Goal: Transaction & Acquisition: Purchase product/service

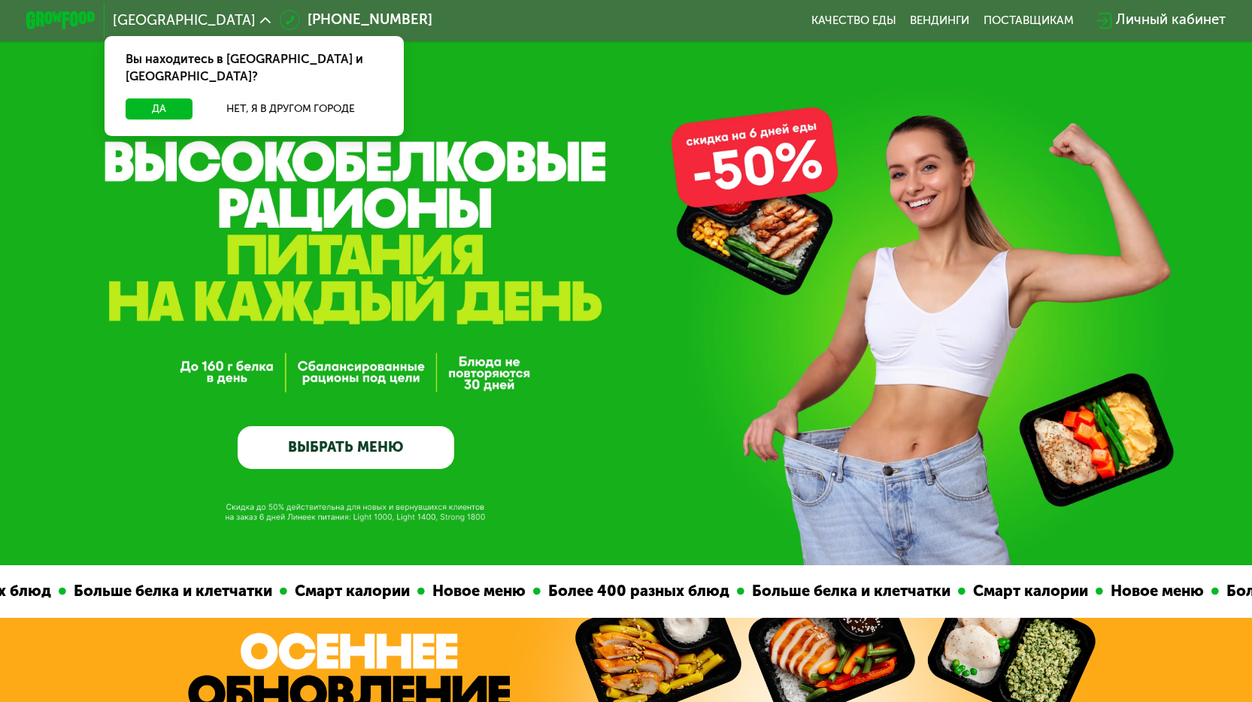
click at [375, 437] on link "ВЫБРАТЬ МЕНЮ" at bounding box center [346, 448] width 217 height 44
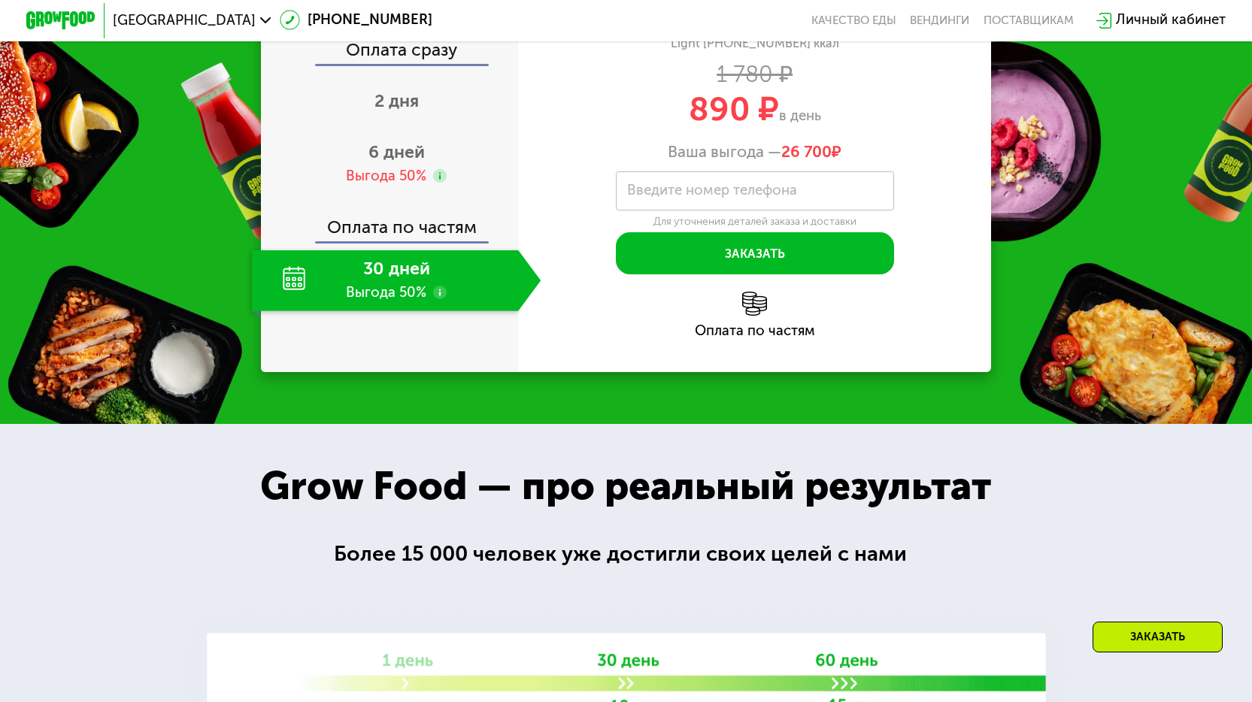
scroll to position [2079, 0]
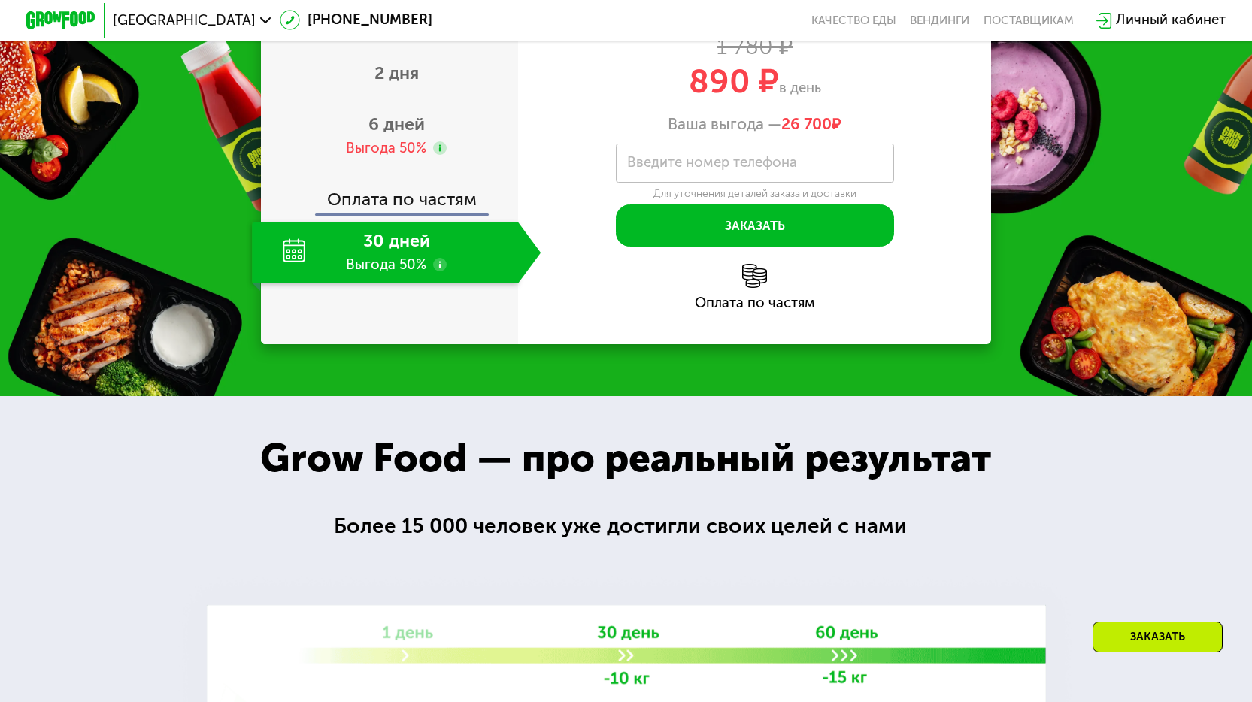
click at [749, 288] on img at bounding box center [754, 276] width 24 height 24
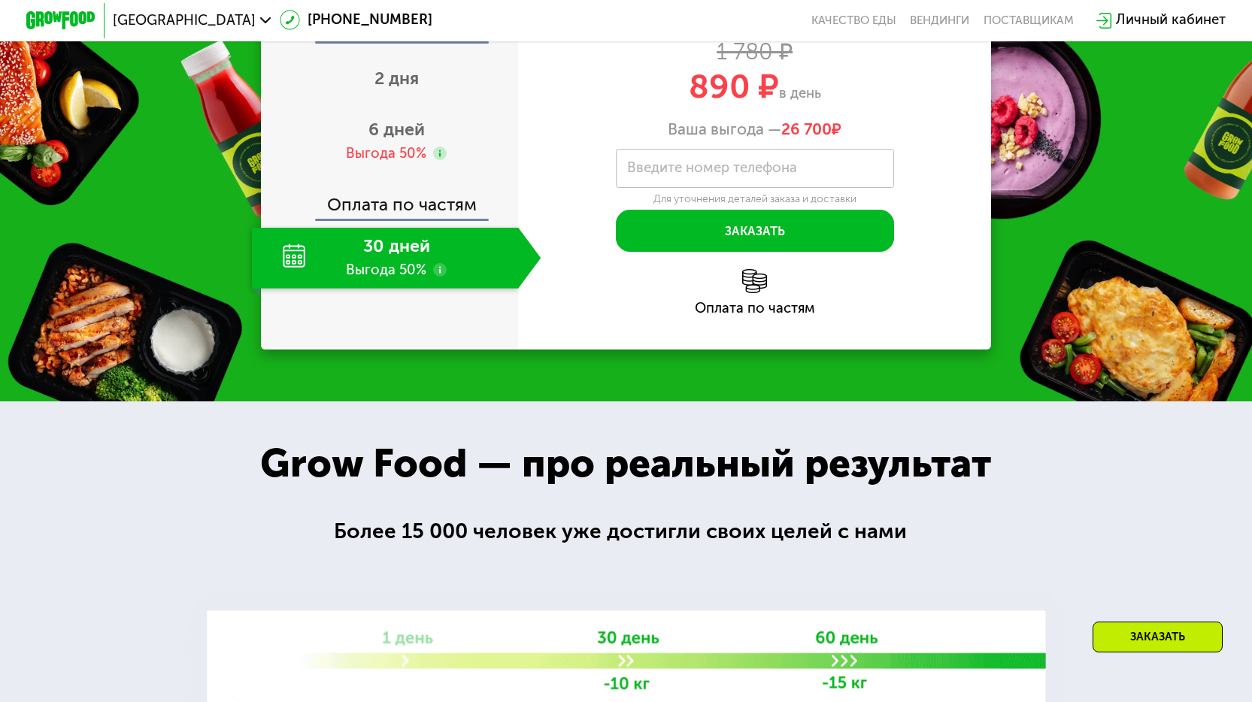
scroll to position [2004, 0]
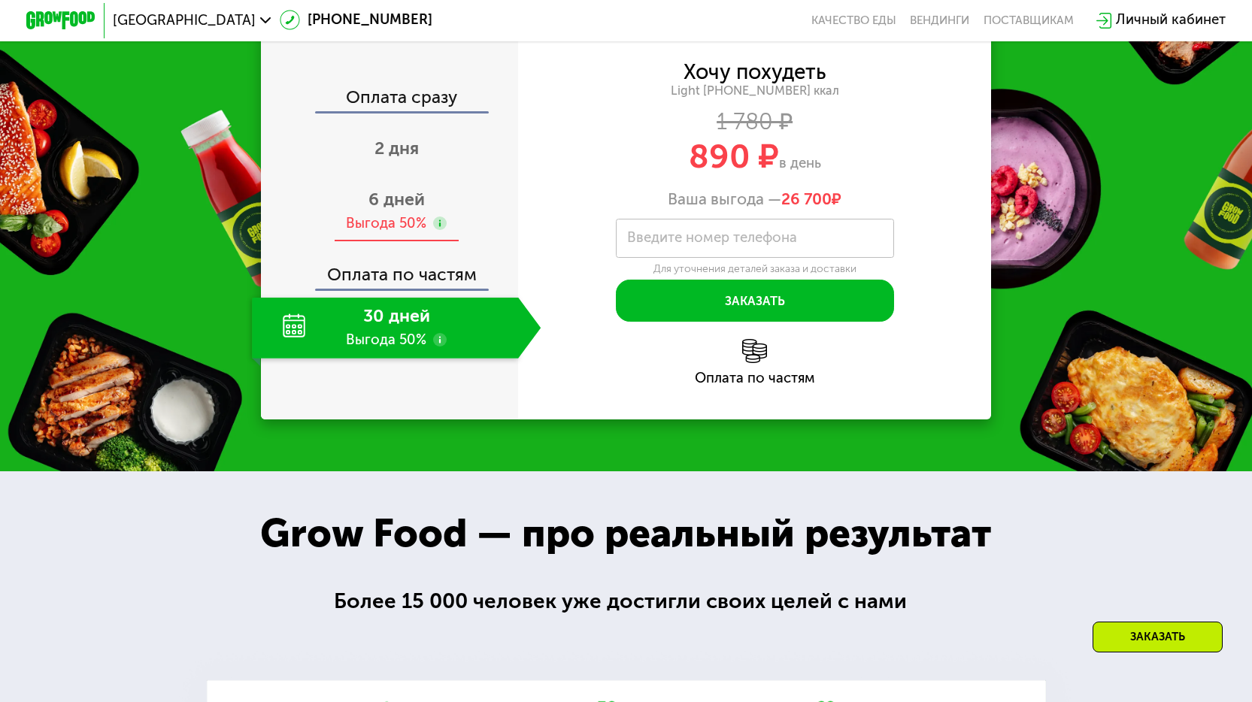
click at [362, 242] on div "6 дней Выгода 50%" at bounding box center [396, 211] width 289 height 61
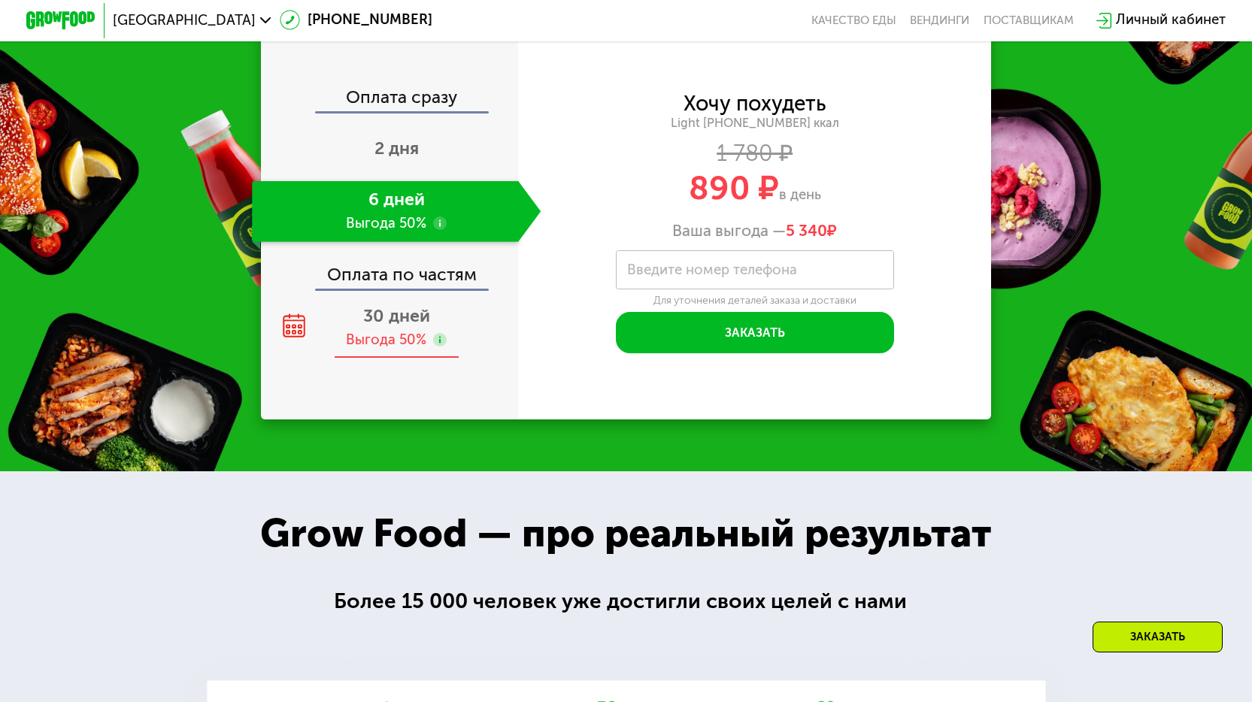
click at [359, 359] on div "30 дней Выгода 50%" at bounding box center [396, 328] width 289 height 61
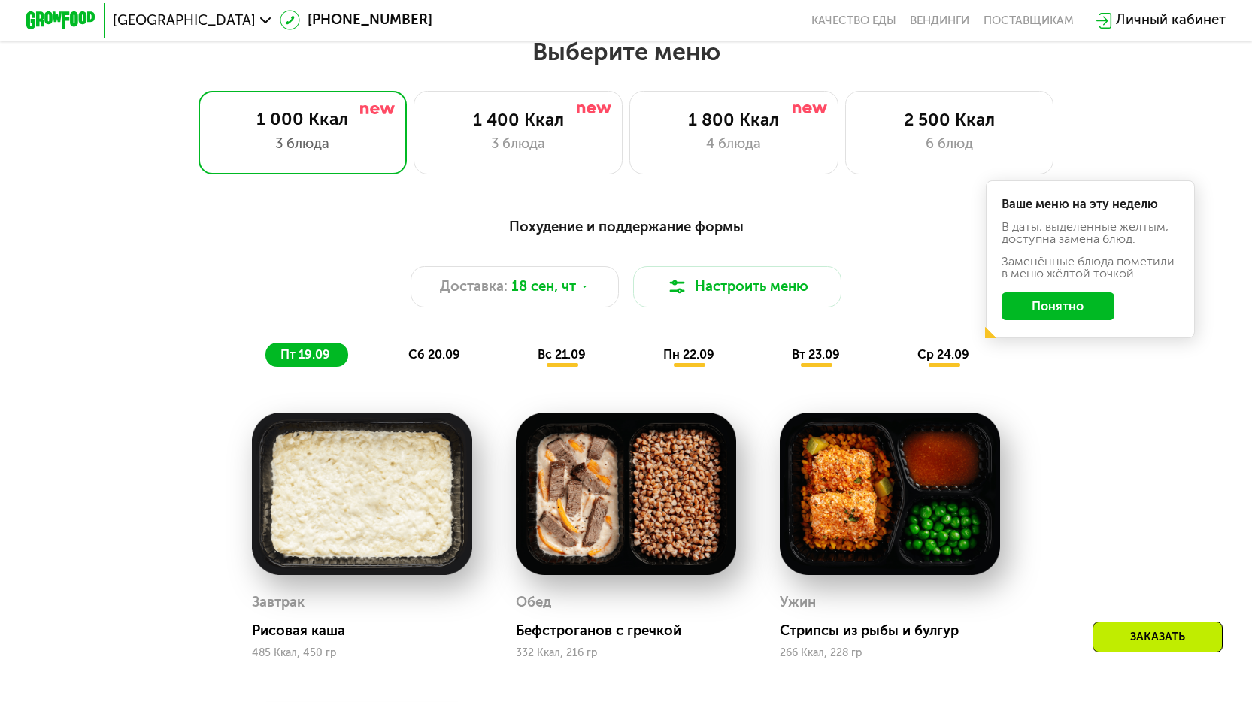
scroll to position [1027, 0]
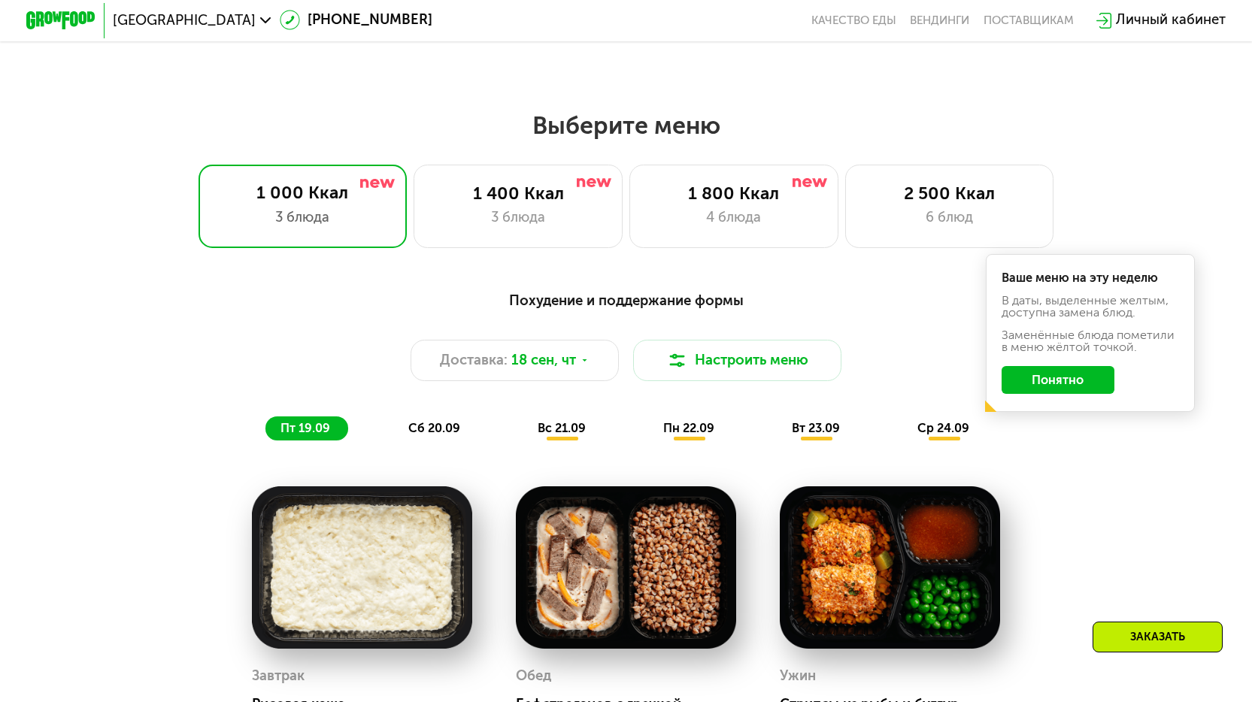
click at [1063, 383] on button "Понятно" at bounding box center [1058, 380] width 113 height 28
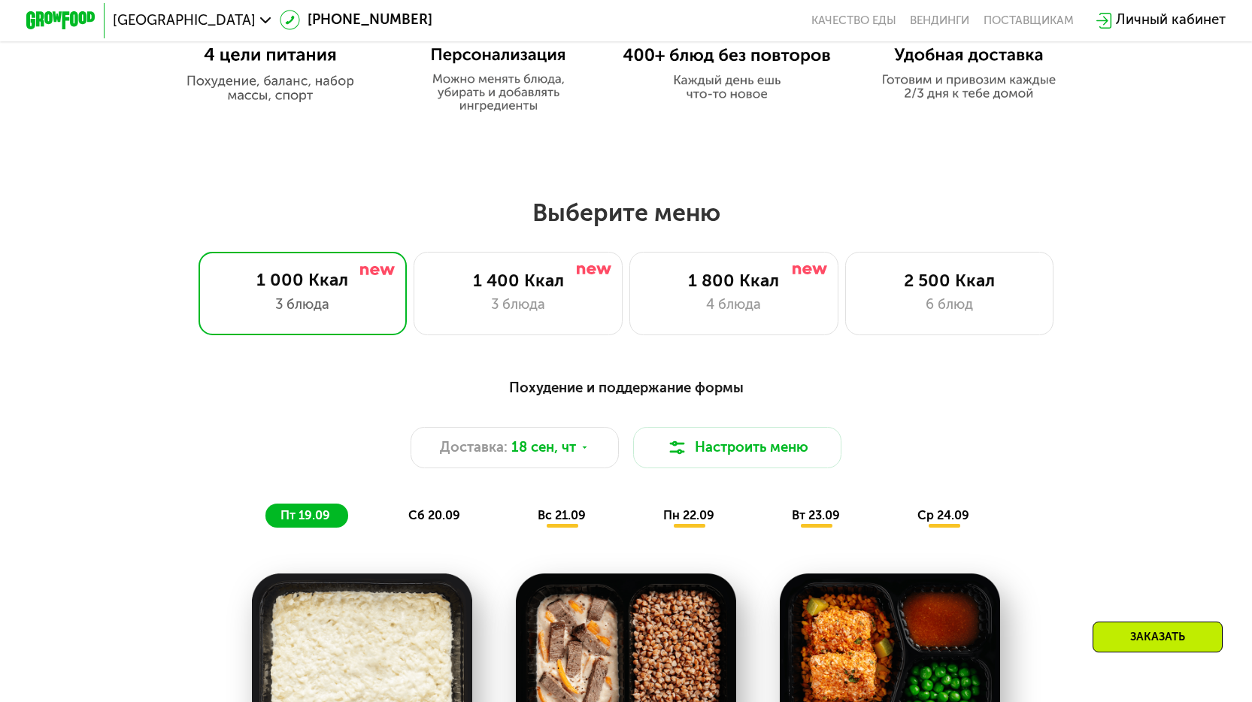
scroll to position [951, 0]
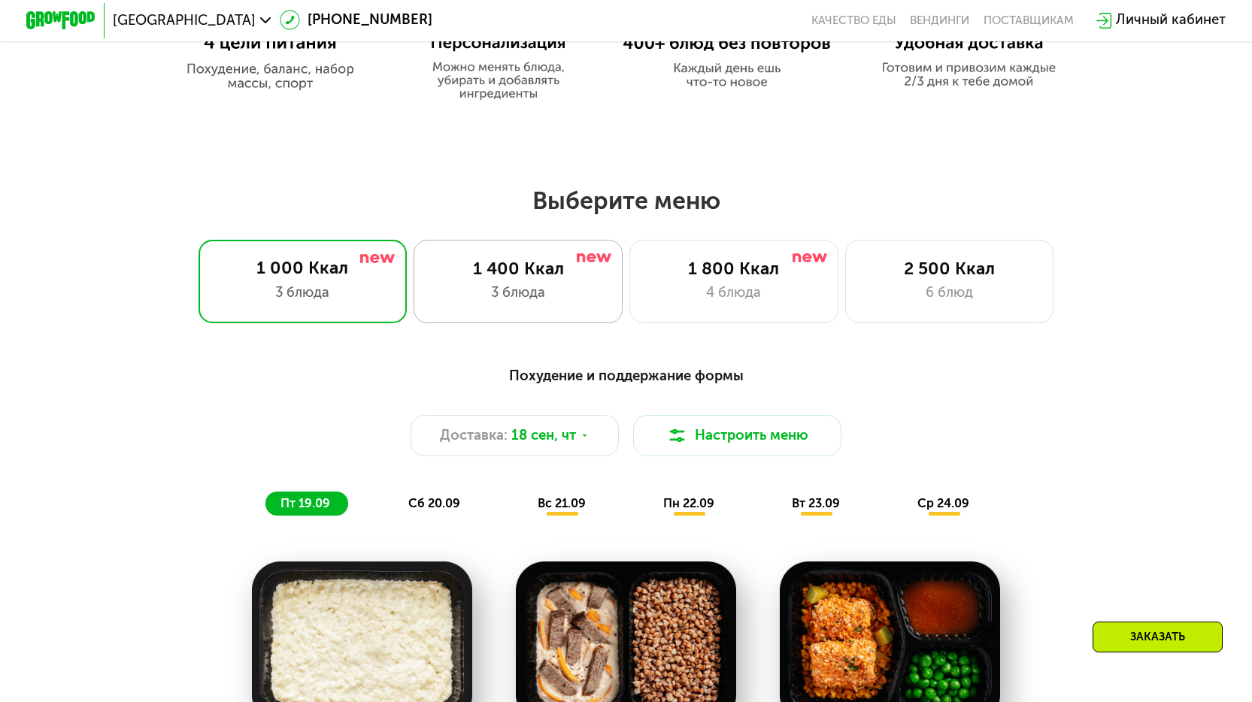
click at [550, 315] on div "1 400 Ккал 3 блюда" at bounding box center [518, 281] width 209 height 83
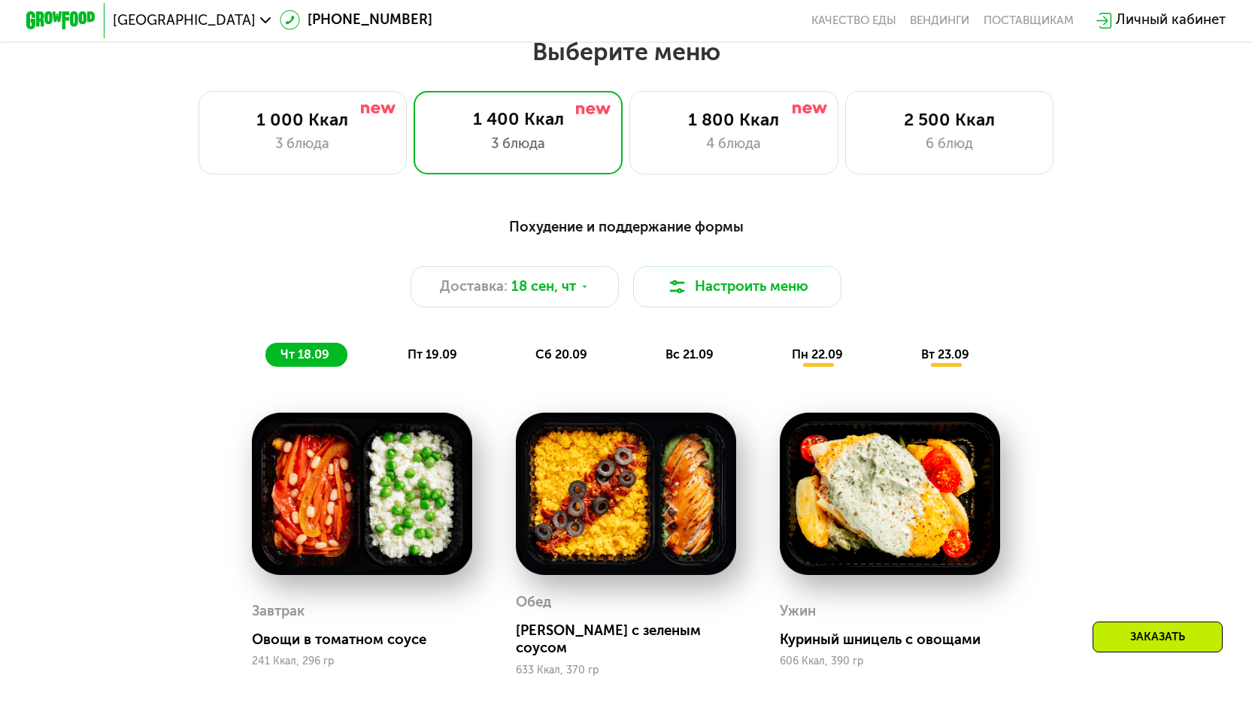
scroll to position [1102, 0]
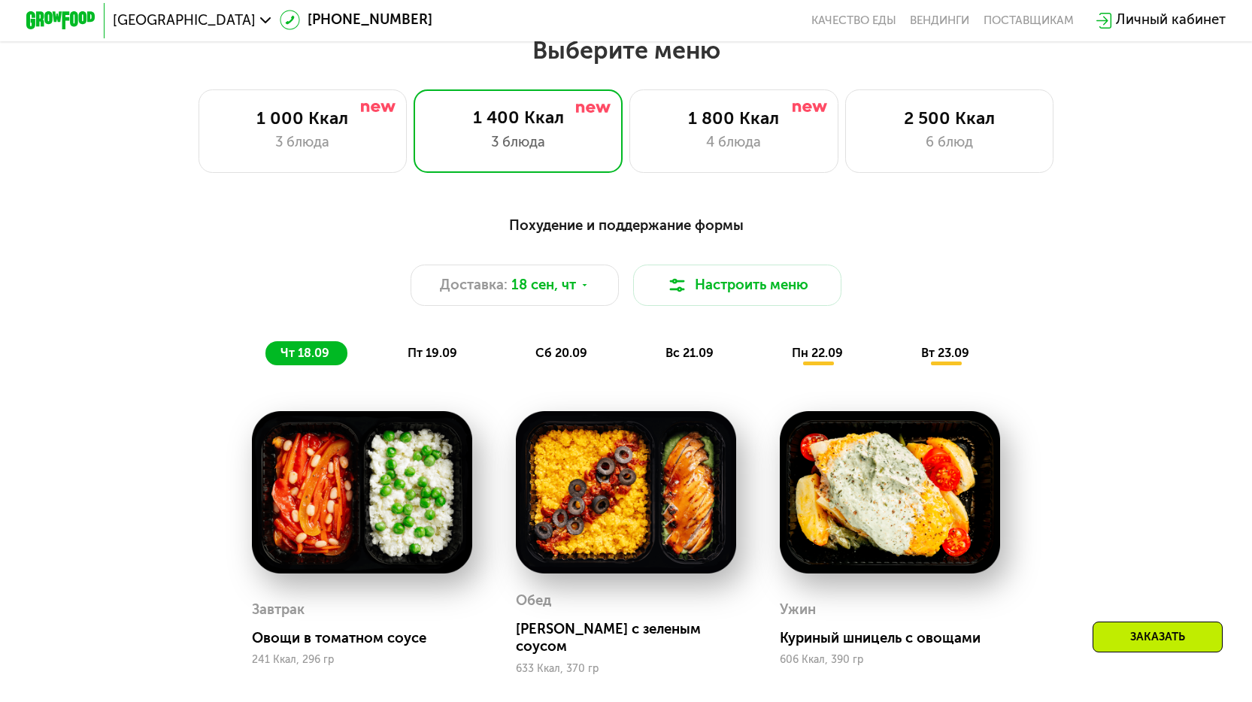
click at [593, 234] on div "Похудение и поддержание формы" at bounding box center [626, 226] width 1030 height 22
click at [693, 273] on button "Настроить меню" at bounding box center [737, 286] width 209 height 42
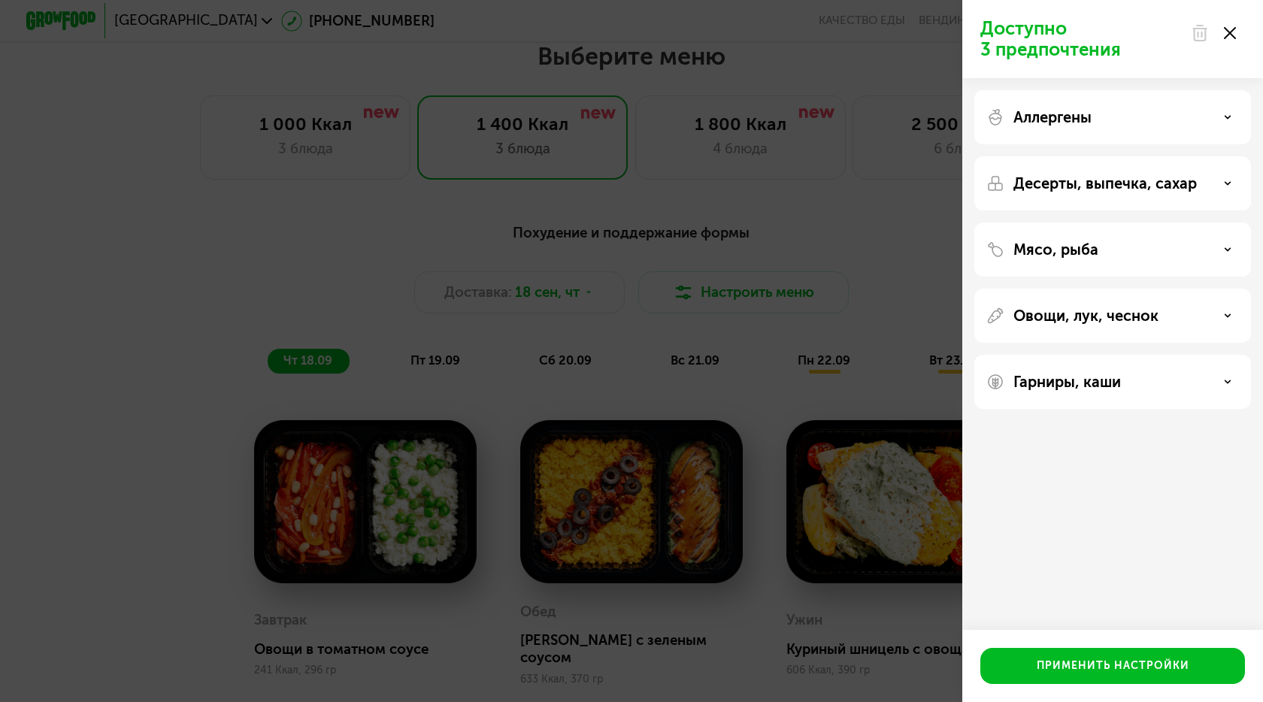
click at [1083, 120] on p "Аллергены" at bounding box center [1053, 117] width 78 height 18
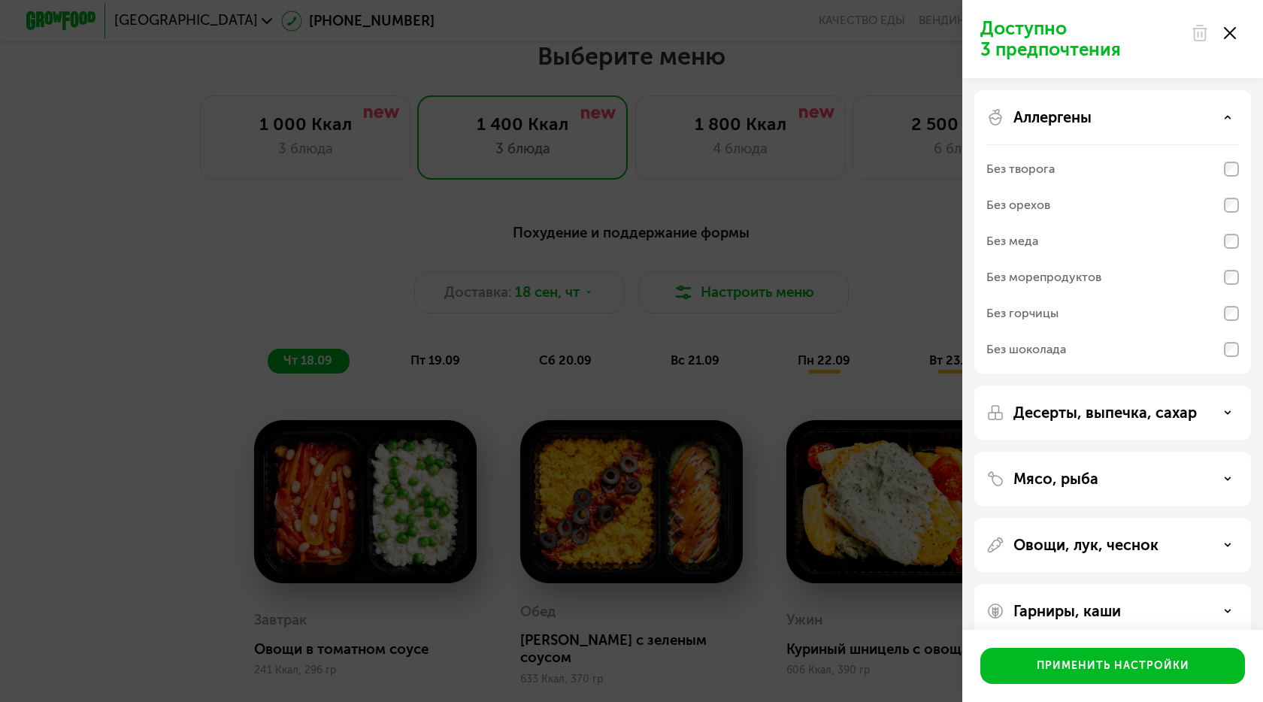
click at [1083, 120] on p "Аллергены" at bounding box center [1053, 117] width 78 height 18
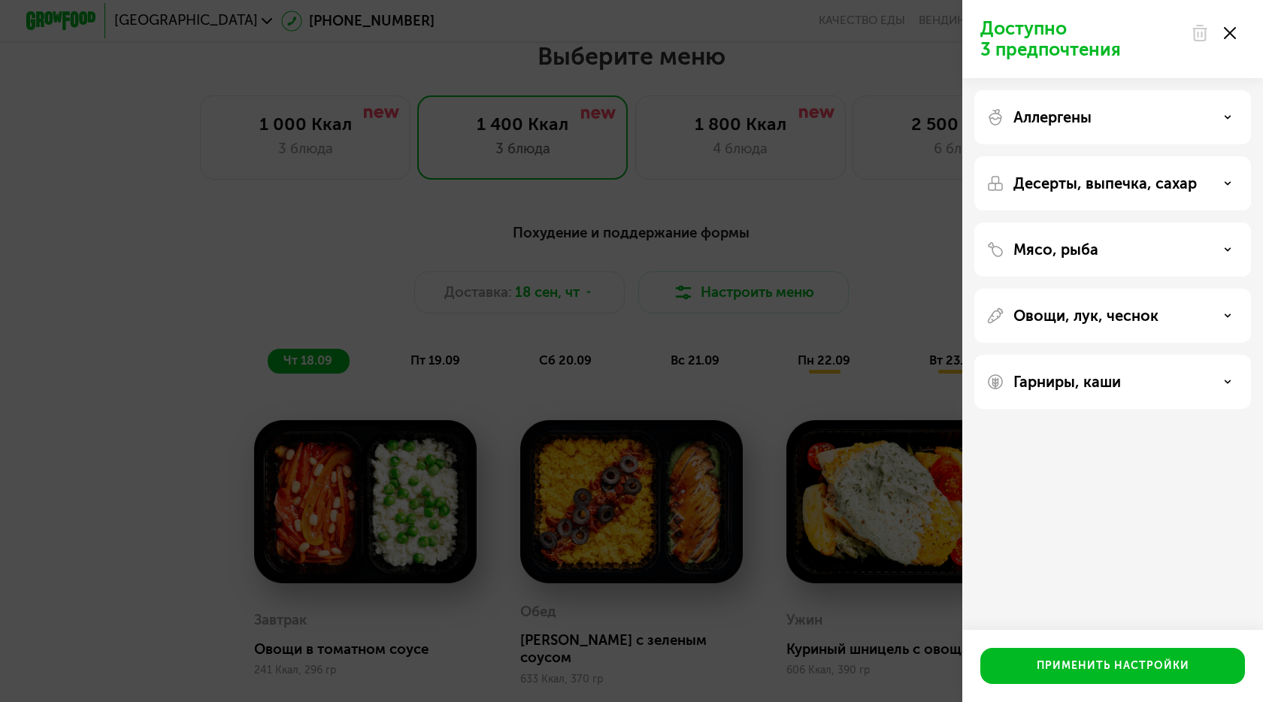
click at [833, 174] on div "Доступно 3 предпочтения Аллергены Десерты, выпечка, сахар Мясо, рыба Овощи, лук…" at bounding box center [631, 351] width 1263 height 702
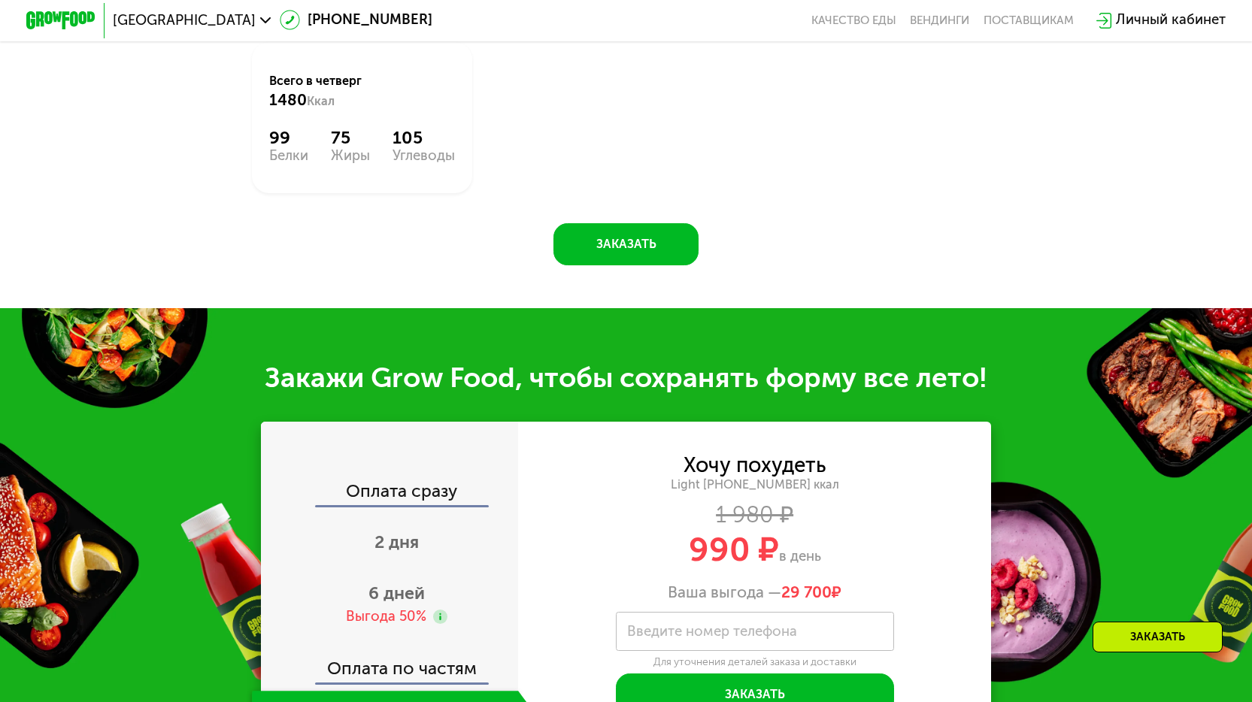
click at [1130, 632] on div "Заказать" at bounding box center [1158, 637] width 130 height 31
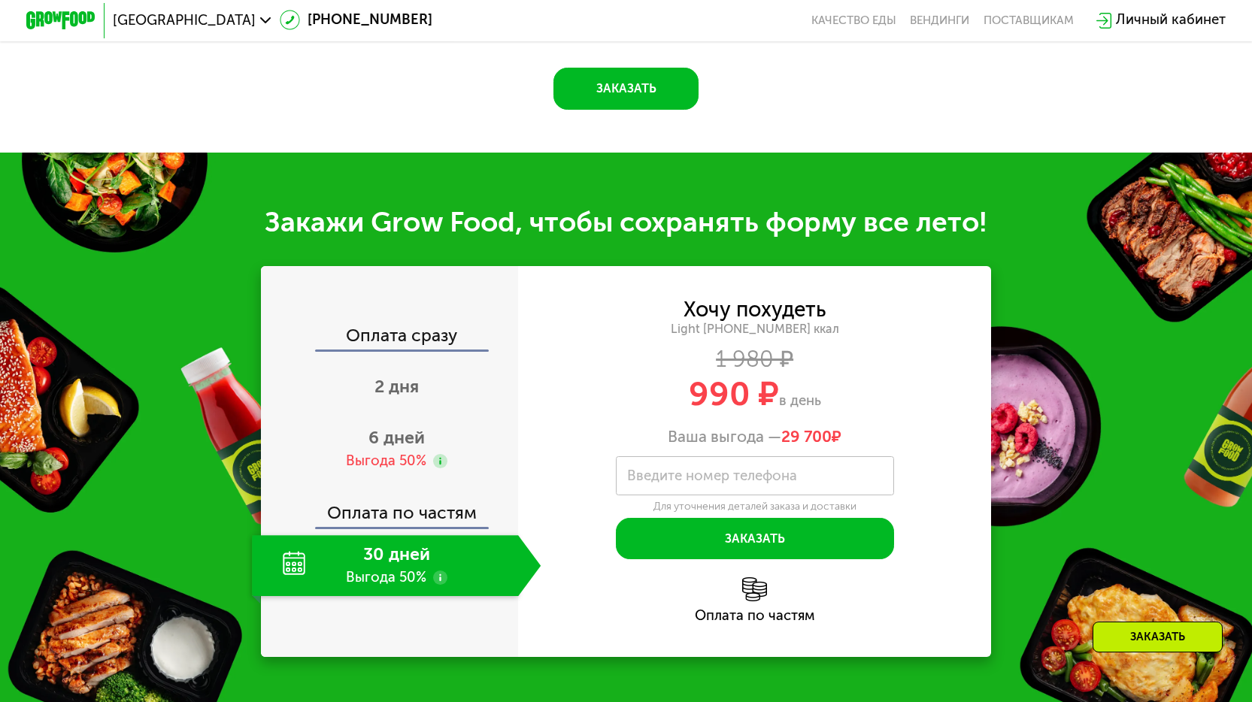
scroll to position [2083, 0]
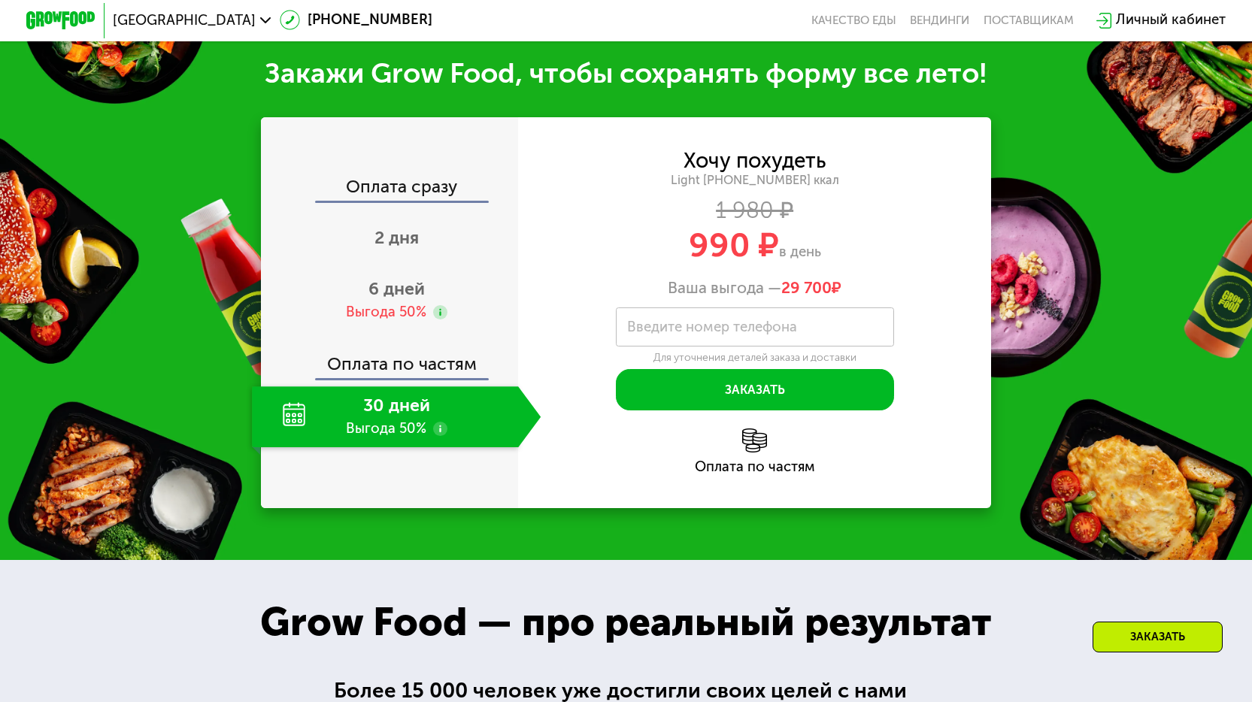
click at [741, 463] on div "Оплата по частям" at bounding box center [754, 467] width 473 height 14
click at [744, 453] on div "Оплата по частям" at bounding box center [754, 452] width 473 height 46
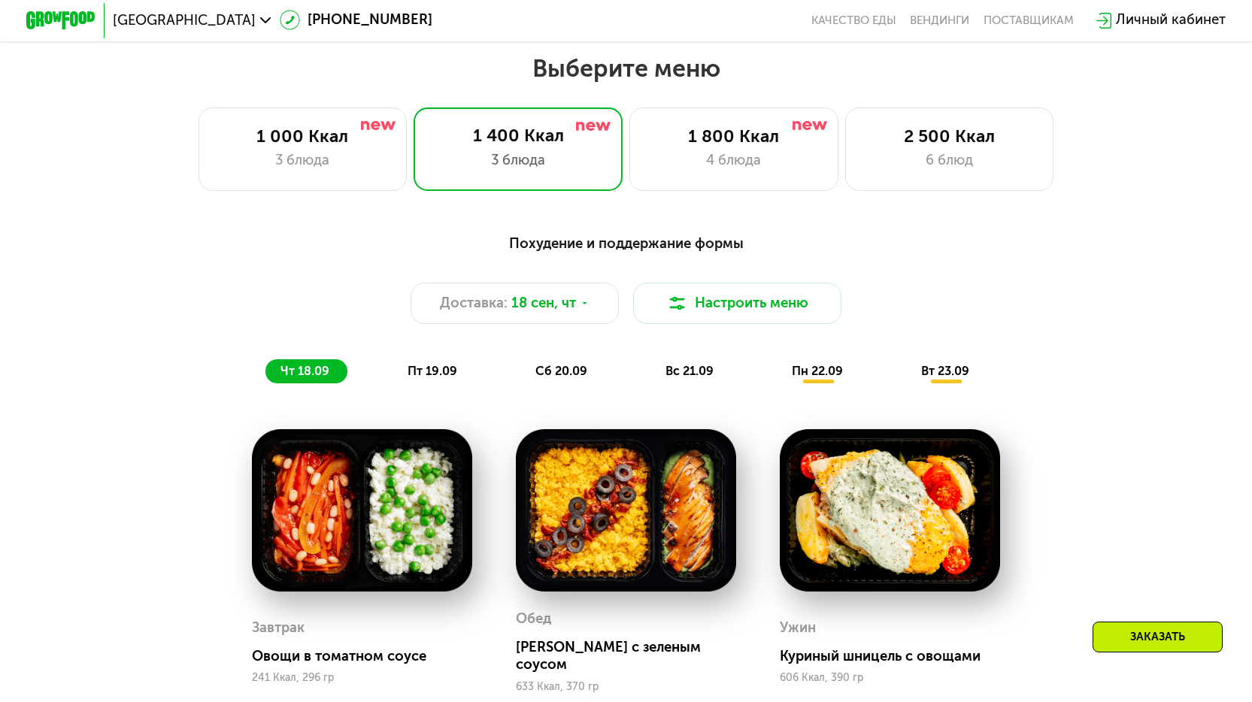
scroll to position [1069, 0]
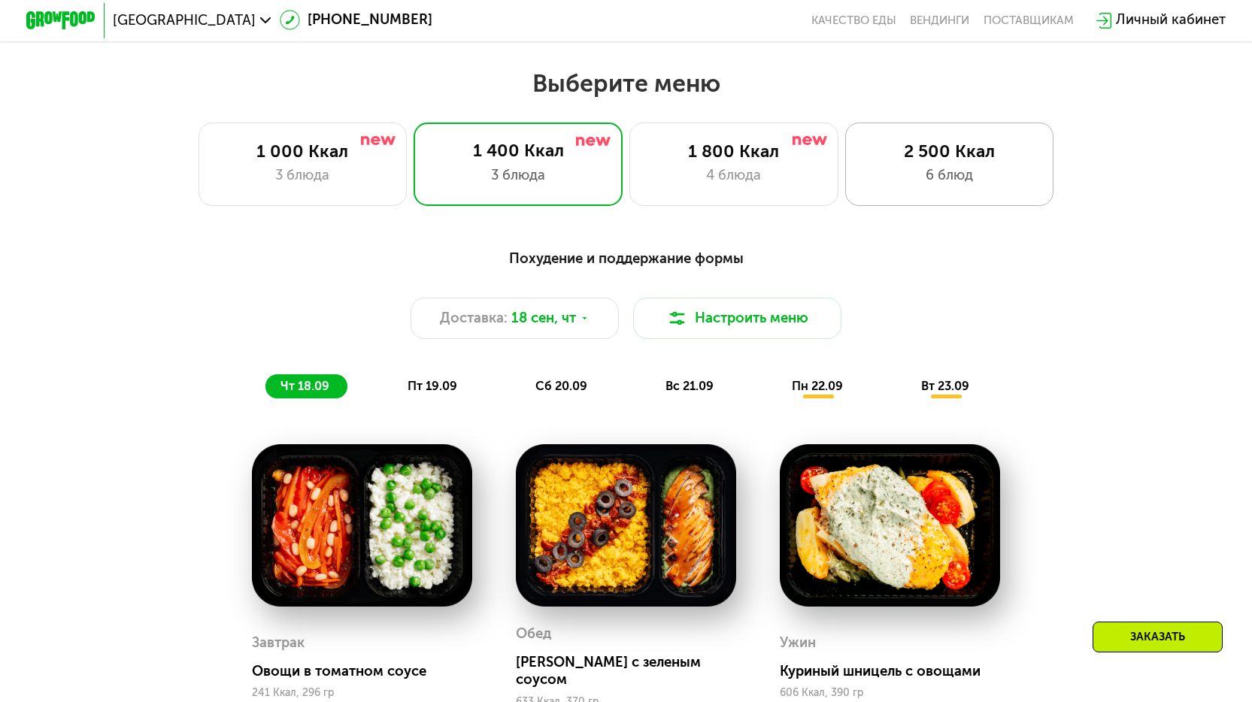
click at [884, 180] on div "6 блюд" at bounding box center [949, 175] width 172 height 21
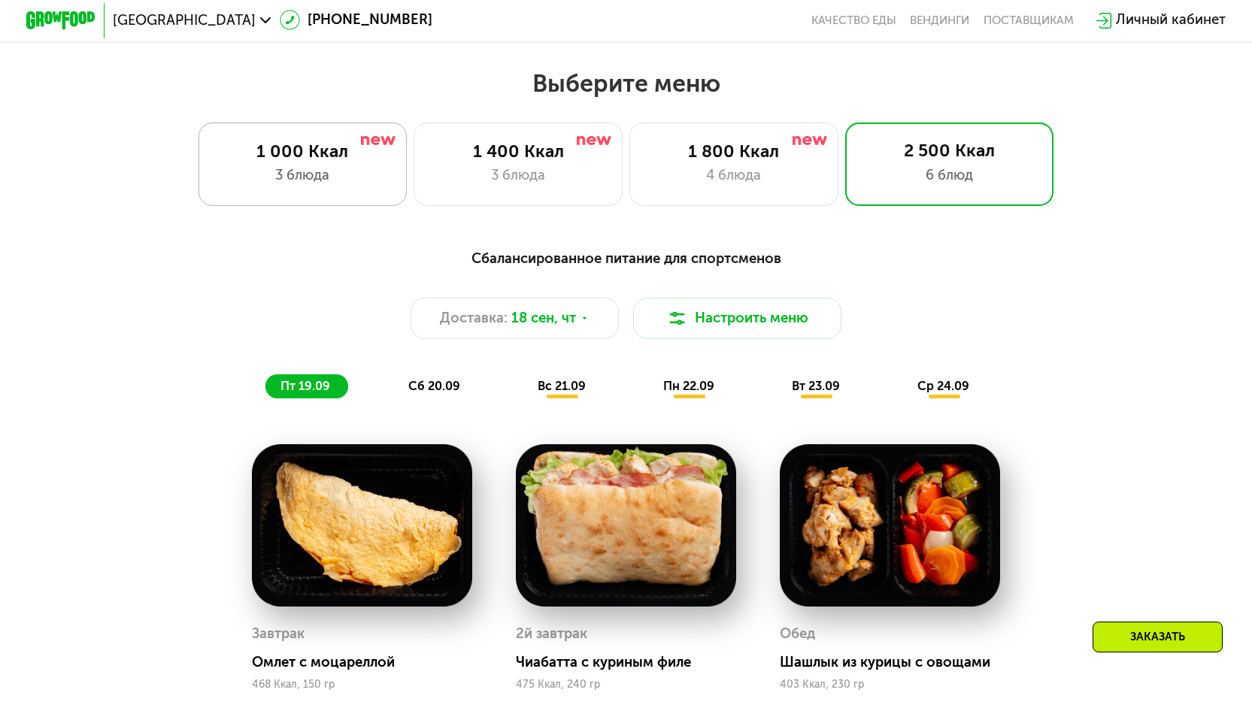
click at [347, 150] on div "1 000 Ккал" at bounding box center [303, 151] width 172 height 21
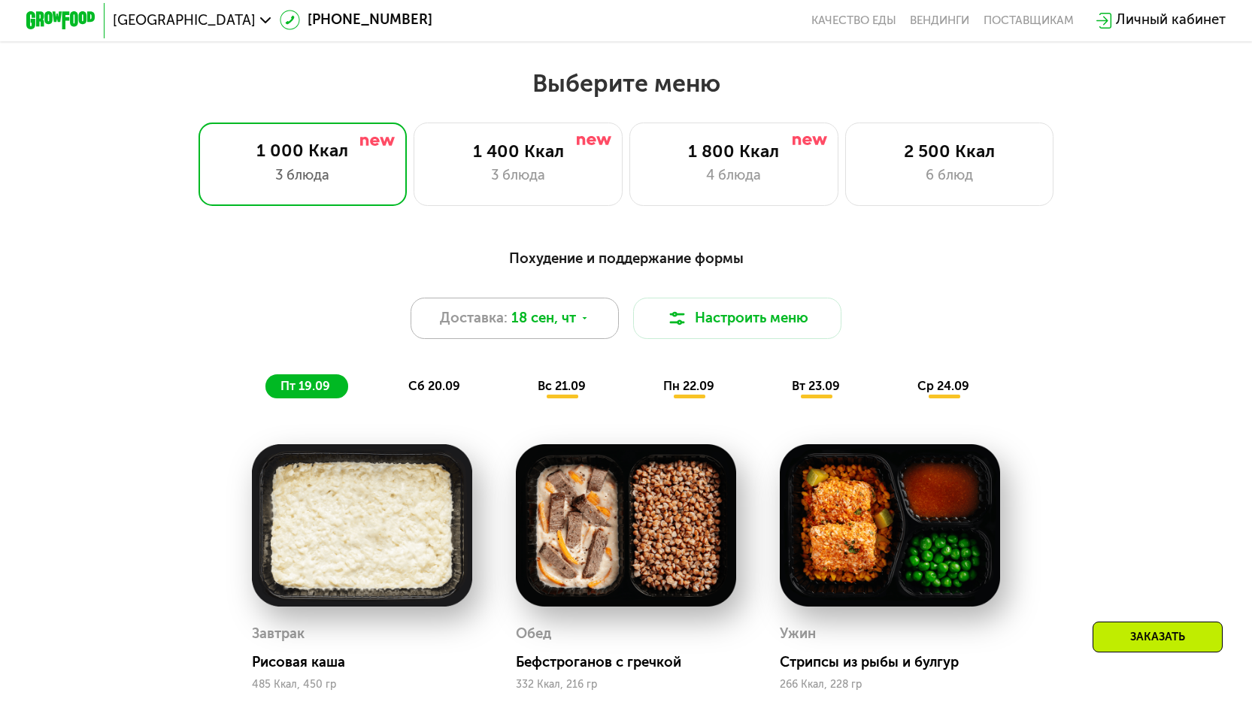
click at [531, 311] on div "Доставка: 18 сен, чт" at bounding box center [515, 319] width 209 height 42
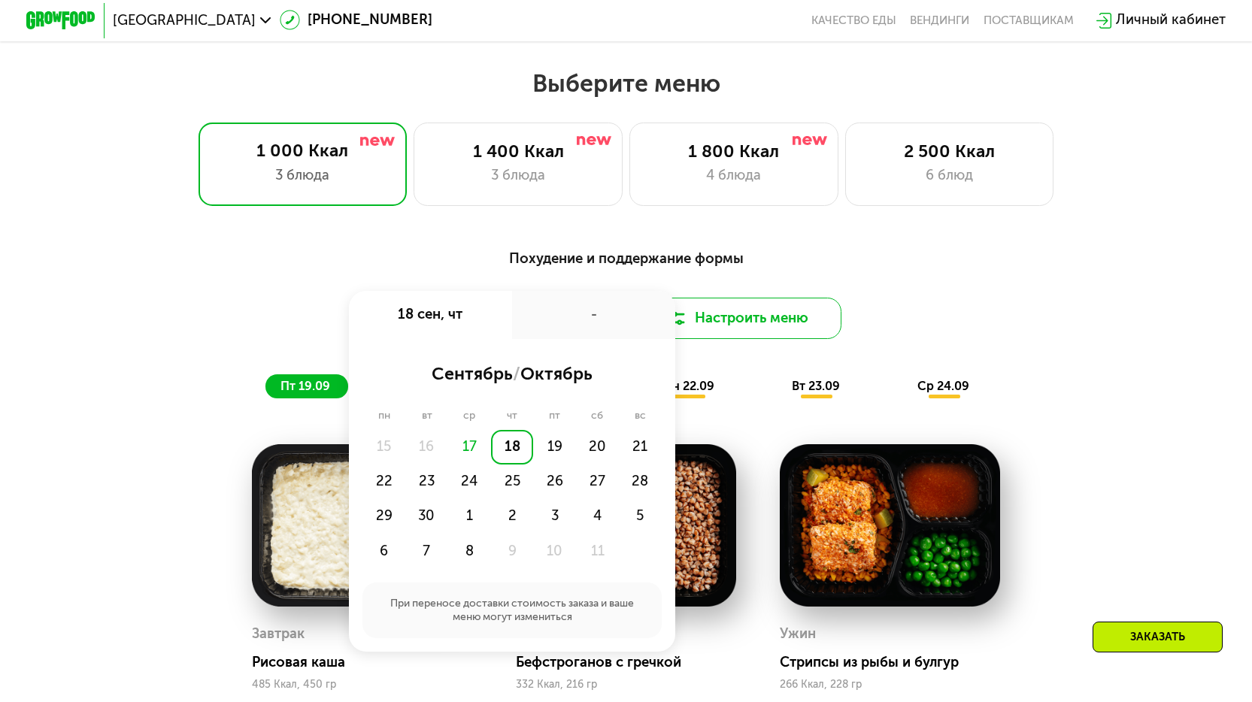
click at [737, 329] on button "Настроить меню" at bounding box center [737, 319] width 209 height 42
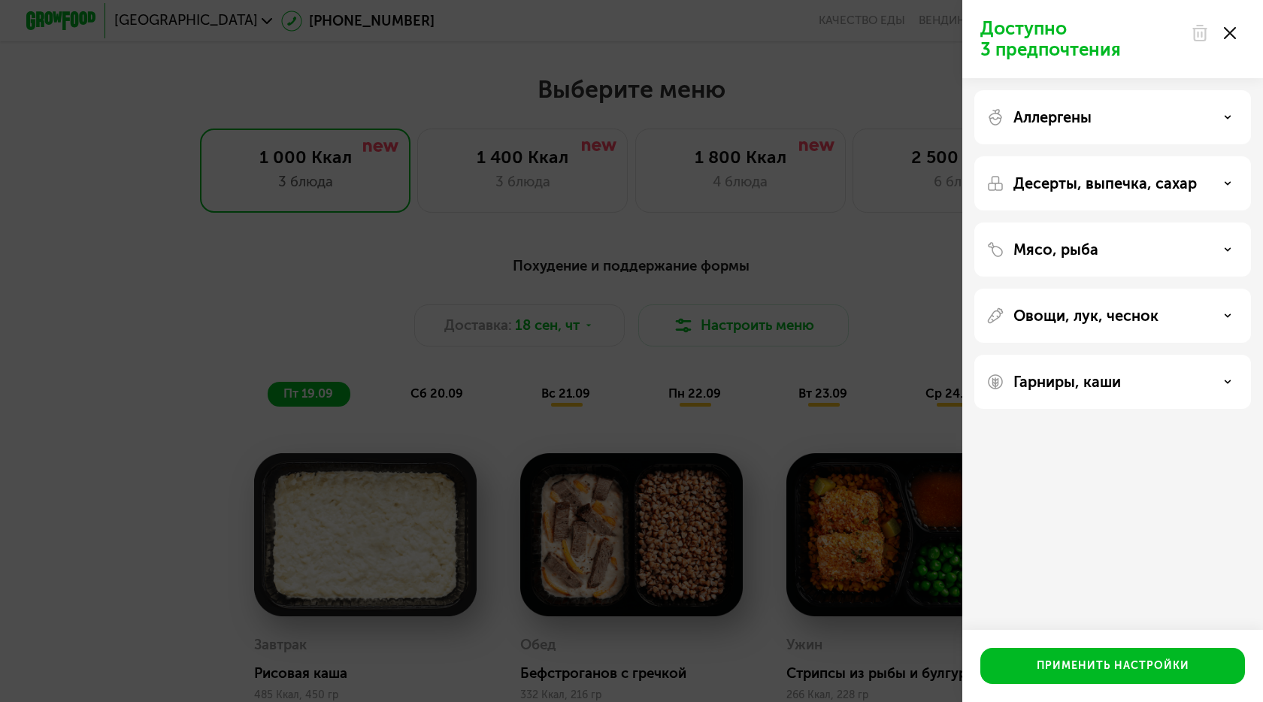
click at [1021, 133] on div "Аллергены" at bounding box center [1113, 117] width 277 height 54
click at [1041, 122] on p "Аллергены" at bounding box center [1053, 117] width 78 height 18
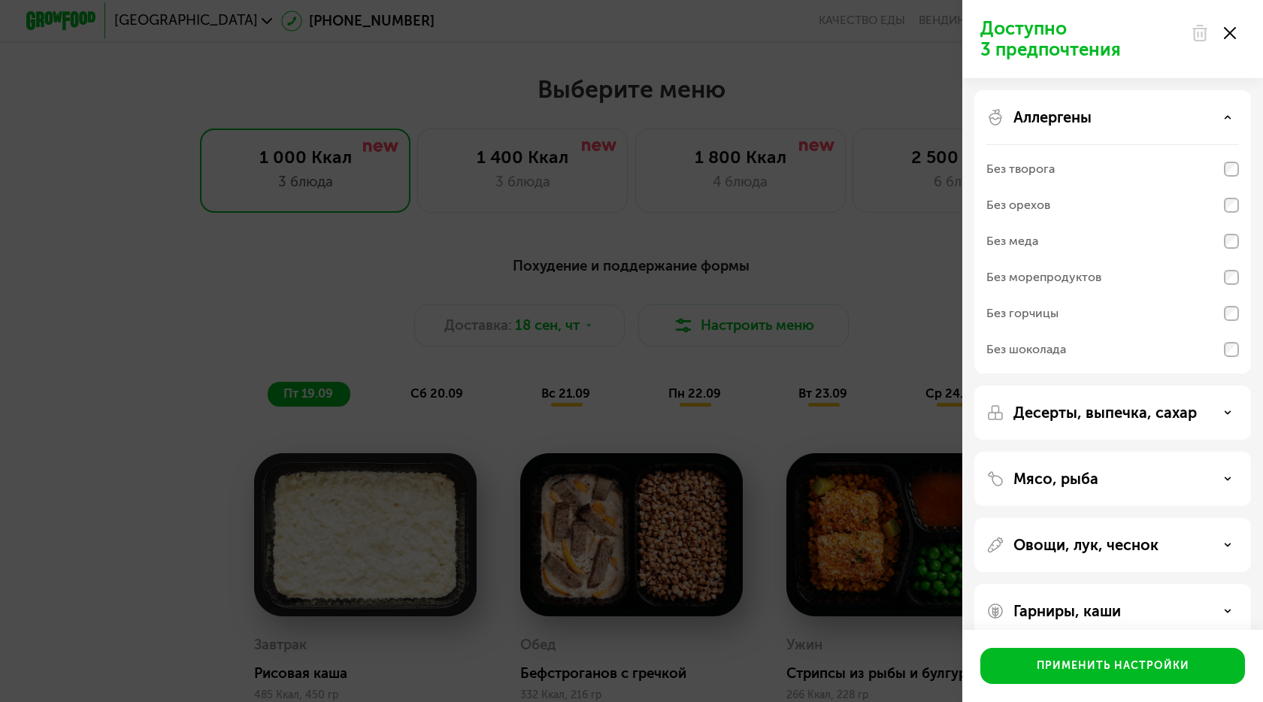
click at [1016, 99] on div "Аллергены Без творога Без орехов Без меда Без морепродуктов Без горчицы Без шок…" at bounding box center [1113, 232] width 277 height 284
click at [1031, 268] on div "Без морепродуктов" at bounding box center [1044, 277] width 115 height 18
click at [1097, 125] on div "Аллергены" at bounding box center [1113, 117] width 253 height 18
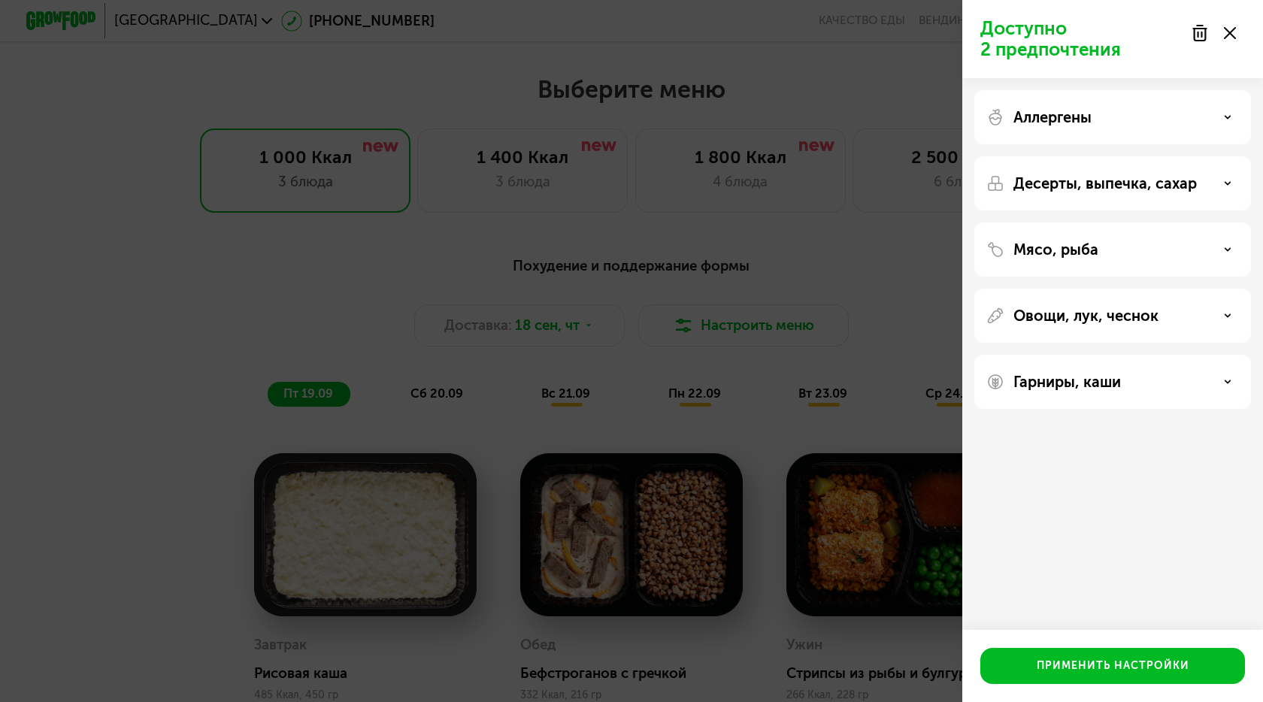
click at [1077, 177] on p "Десерты, выпечка, сахар" at bounding box center [1106, 183] width 184 height 18
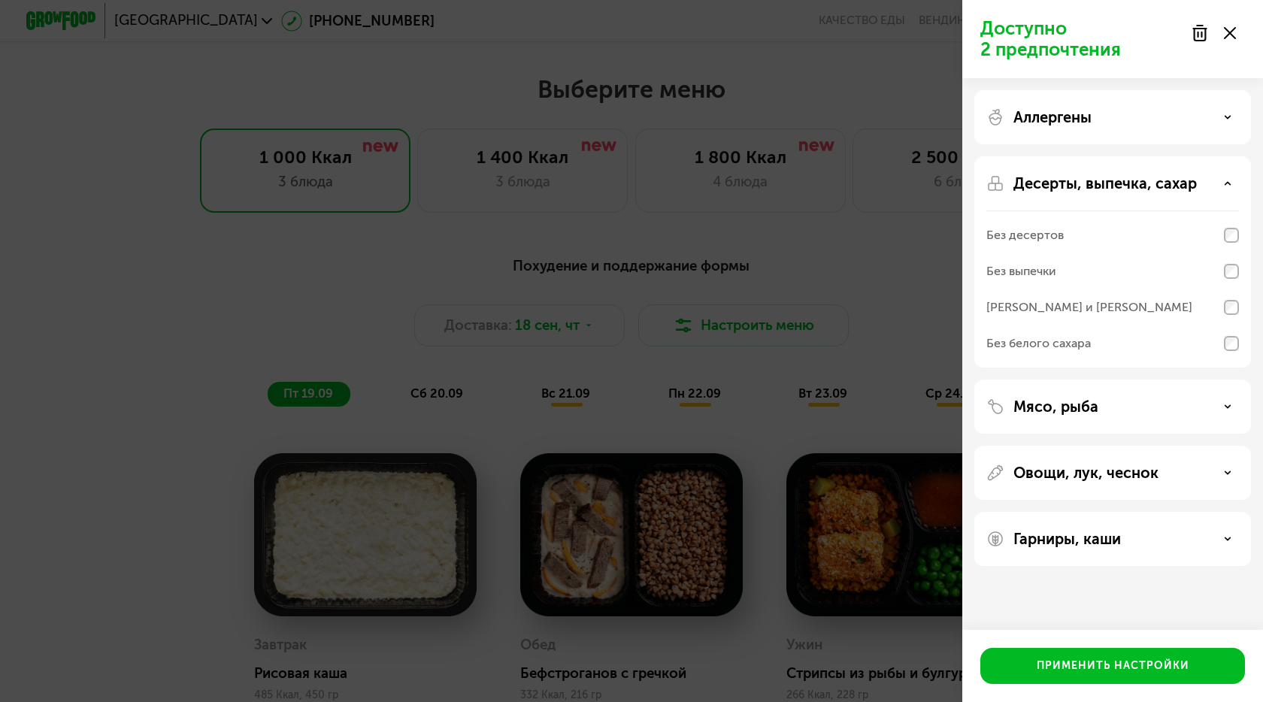
click at [1068, 234] on div "Без десертов" at bounding box center [1113, 235] width 253 height 36
click at [1050, 174] on div "Десерты, выпечка, сахар Без десертов Без выпечки Без сэндвичей и круассанов Без…" at bounding box center [1113, 261] width 277 height 211
click at [1050, 177] on p "Десерты, выпечка, сахар" at bounding box center [1106, 183] width 184 height 18
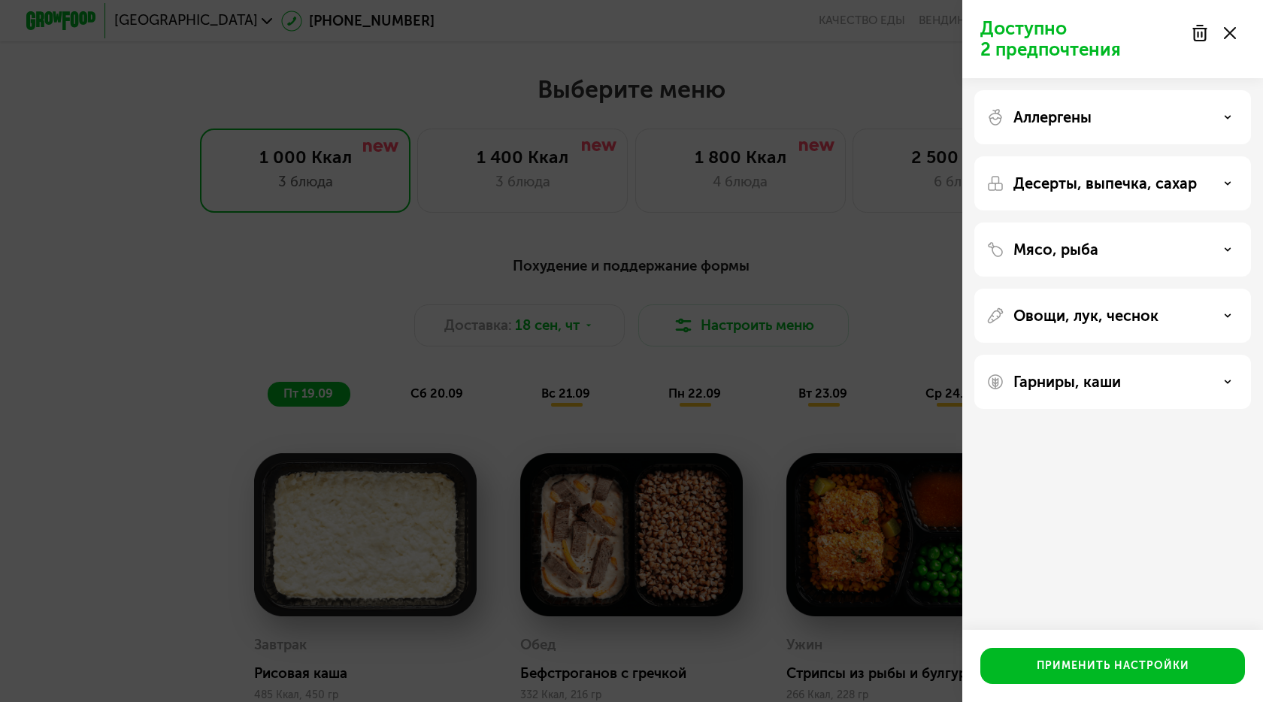
click at [1046, 239] on div "Мясо, рыба" at bounding box center [1113, 250] width 277 height 54
click at [1046, 240] on div "Мясо, рыба" at bounding box center [1113, 250] width 277 height 54
click at [1046, 241] on p "Мясо, рыба" at bounding box center [1056, 250] width 85 height 18
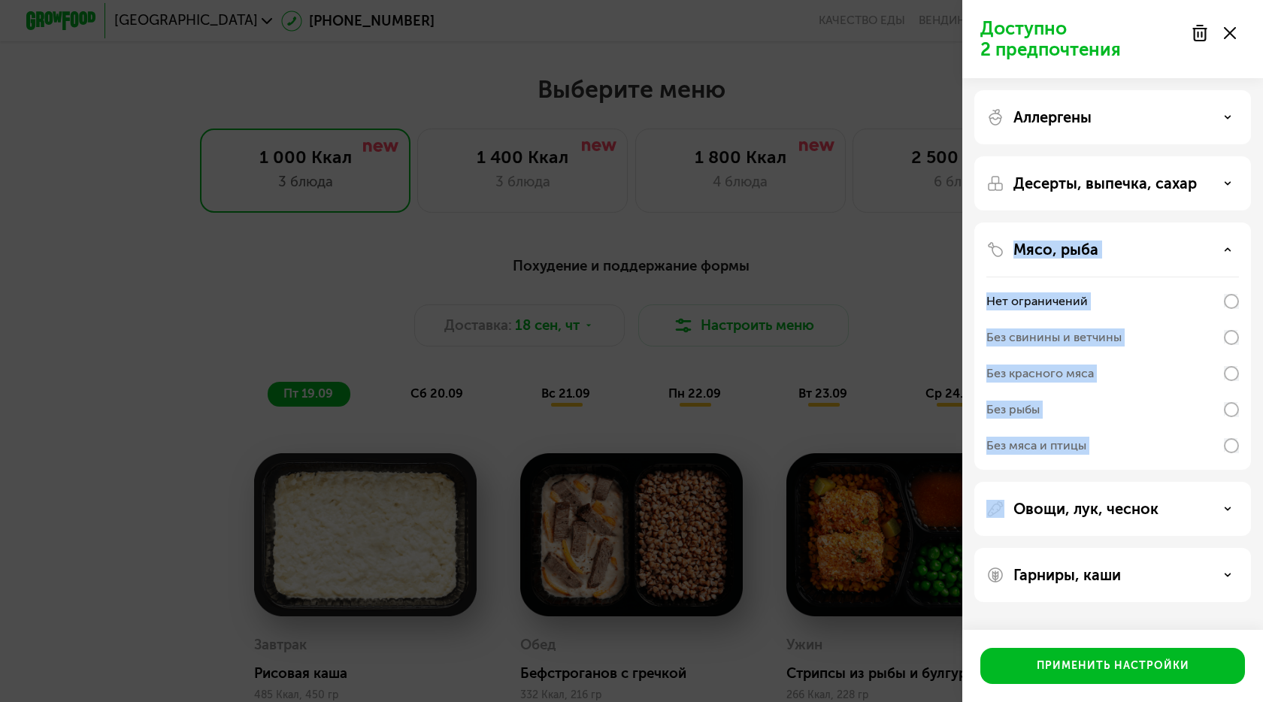
click at [1044, 265] on div "Мясо, рыба Нет ограничений Без свинины и ветчины Без красного мяса Без рыбы Без…" at bounding box center [1113, 346] width 277 height 247
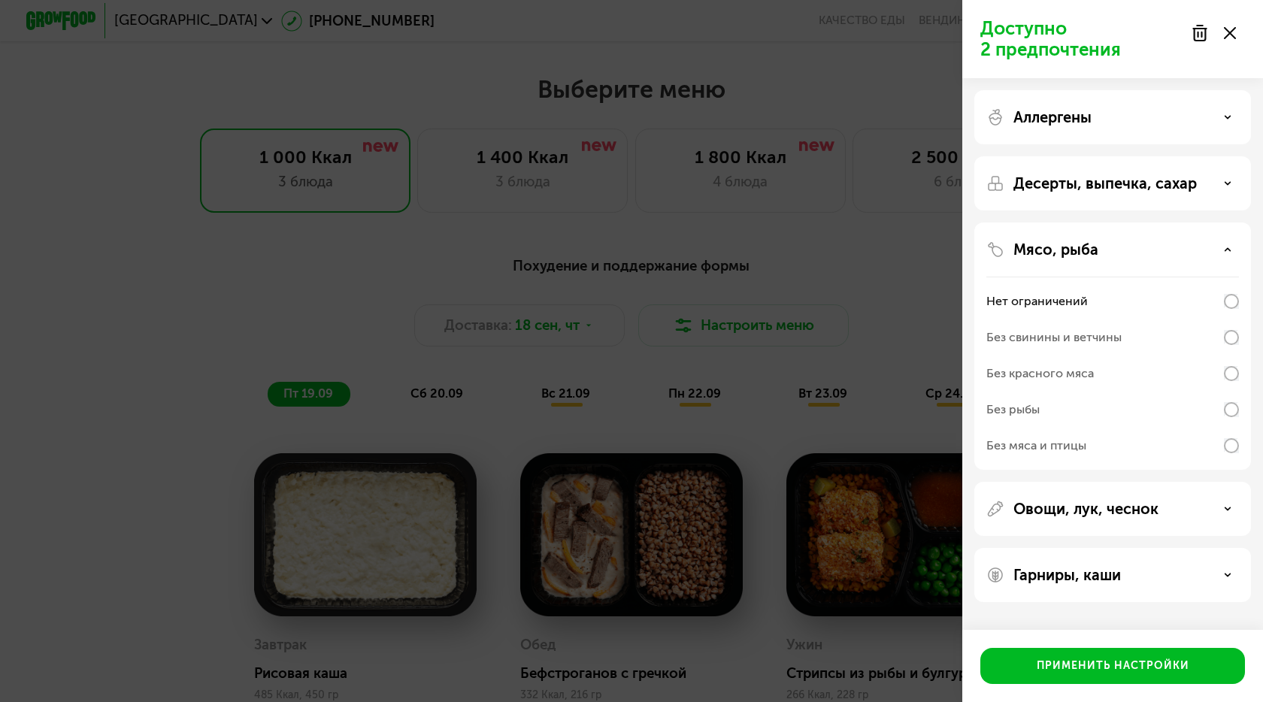
click at [1030, 325] on div "Без свинины и ветчины" at bounding box center [1113, 338] width 253 height 36
click at [1021, 401] on div "Без рыбы" at bounding box center [1013, 410] width 53 height 18
click at [1057, 491] on div "Овощи, лук, чеснок" at bounding box center [1113, 509] width 277 height 54
click at [1055, 495] on div "Овощи, лук, чеснок" at bounding box center [1113, 509] width 277 height 54
click at [1053, 509] on p "Овощи, лук, чеснок" at bounding box center [1086, 509] width 145 height 18
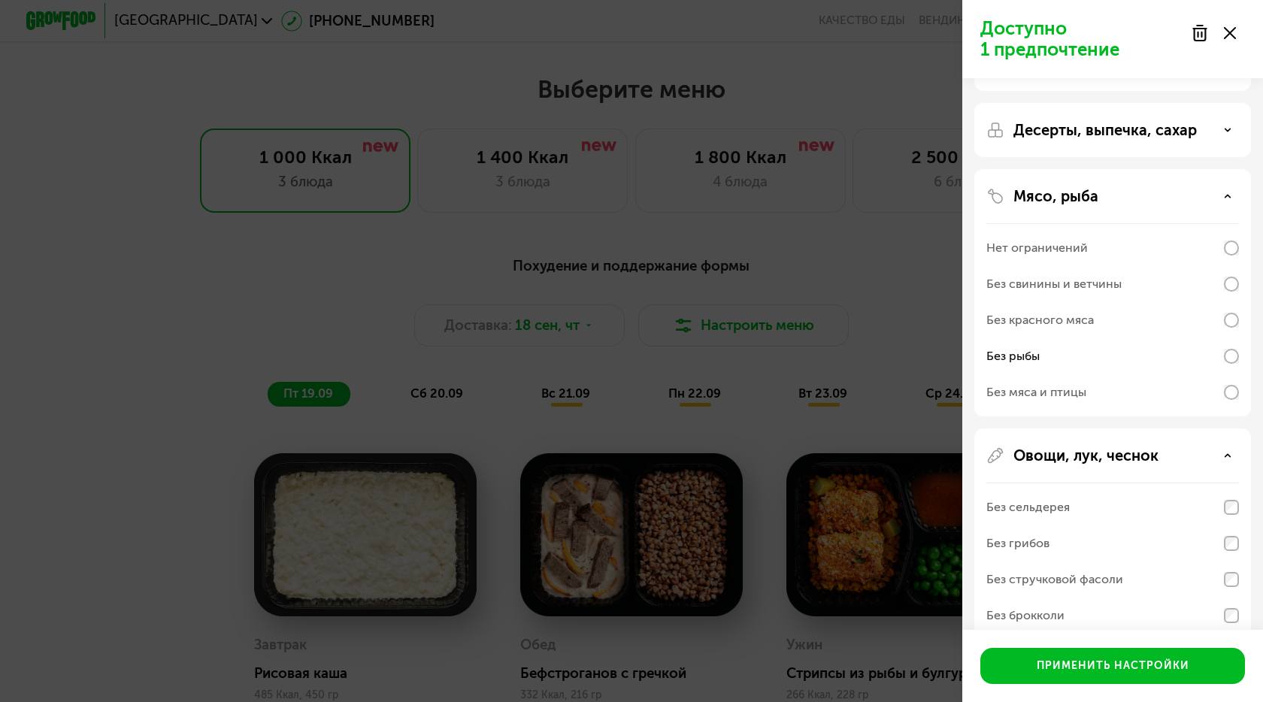
scroll to position [226, 0]
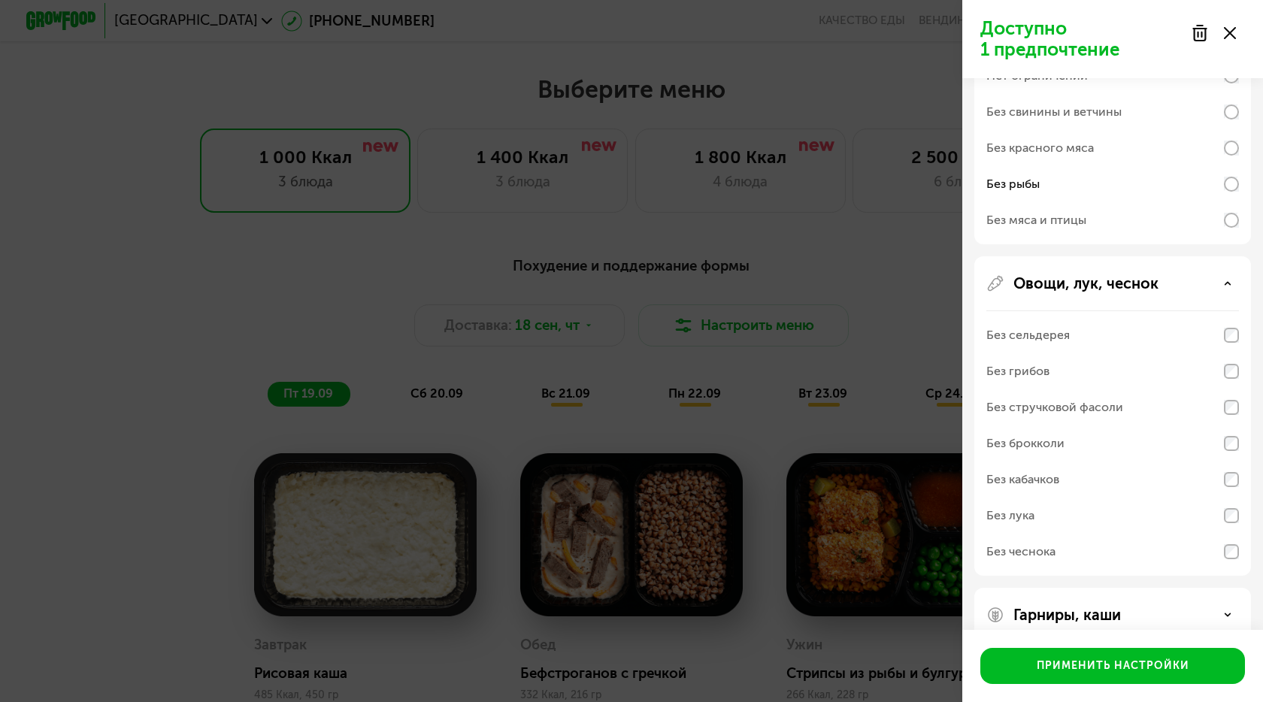
click at [1051, 363] on div "Без грибов" at bounding box center [1113, 371] width 253 height 36
click at [1045, 414] on div "Без стручковой фасоли" at bounding box center [1055, 408] width 137 height 18
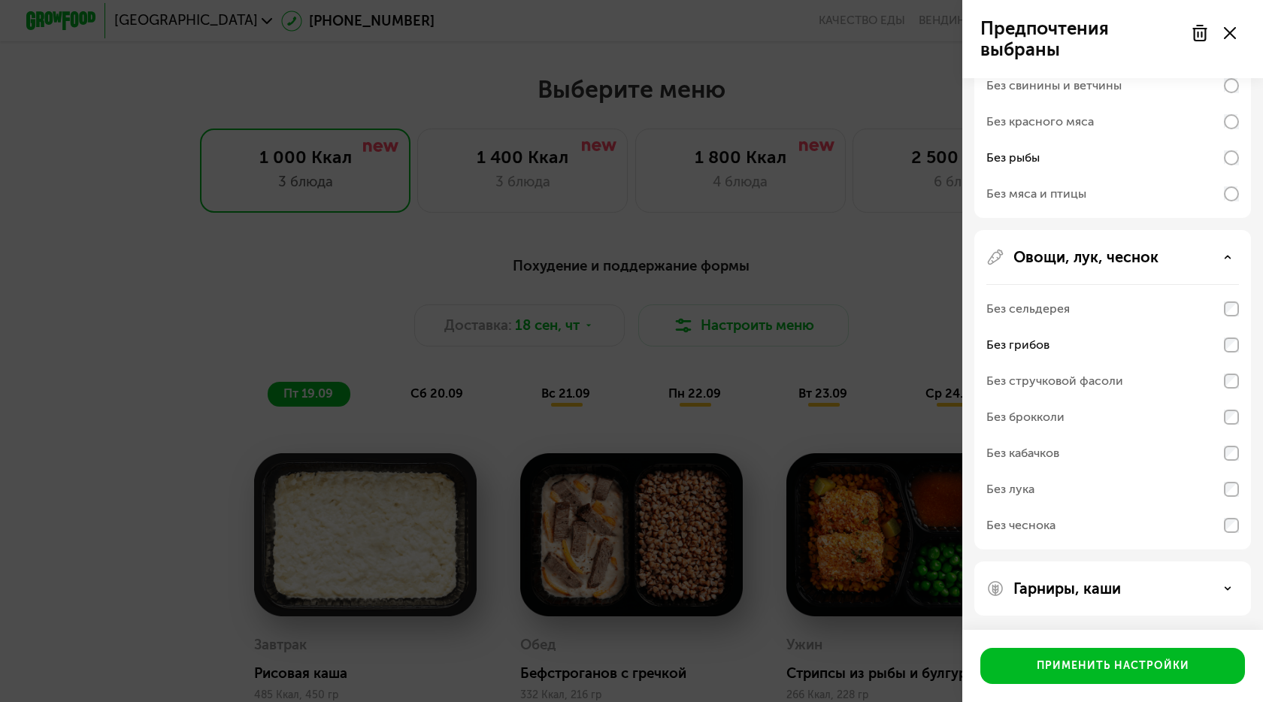
scroll to position [253, 0]
click at [1023, 575] on div "Гарниры, каши" at bounding box center [1113, 588] width 277 height 54
click at [1023, 584] on p "Гарниры, каши" at bounding box center [1068, 588] width 108 height 18
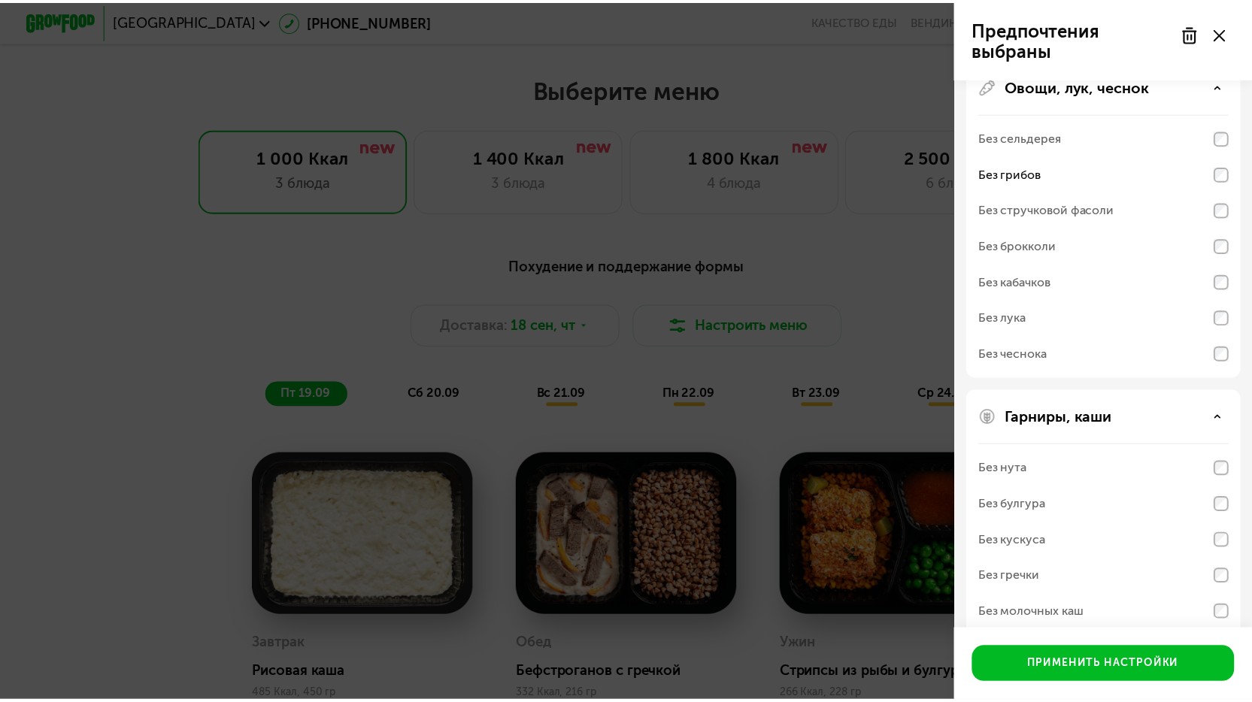
scroll to position [446, 0]
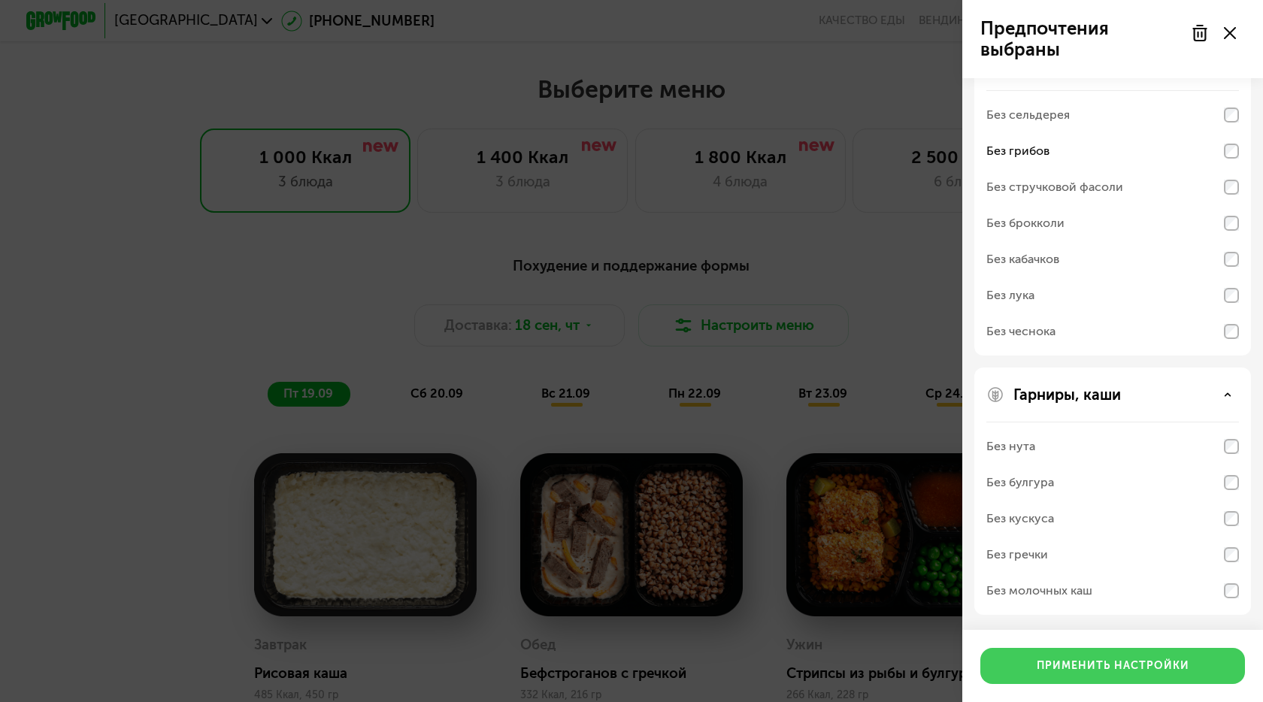
click at [1102, 665] on div "Применить настройки" at bounding box center [1113, 666] width 153 height 15
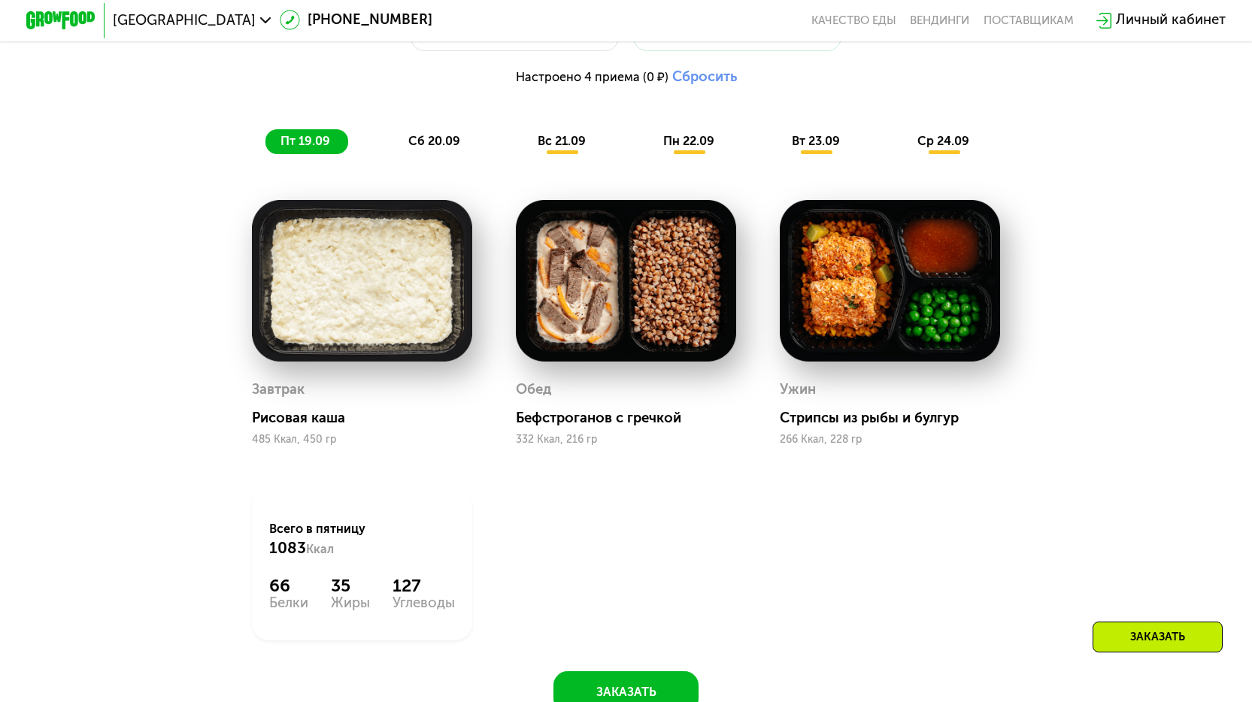
scroll to position [1370, 0]
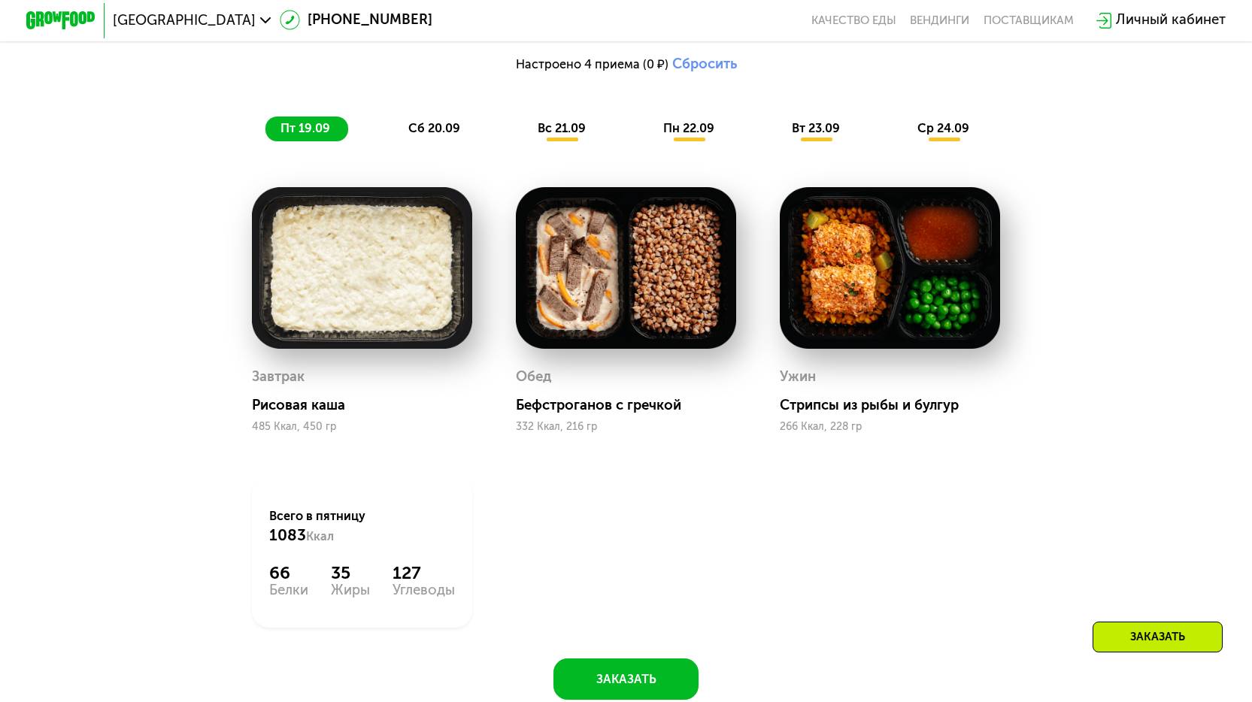
click at [408, 131] on span "сб 20.09" at bounding box center [434, 128] width 52 height 14
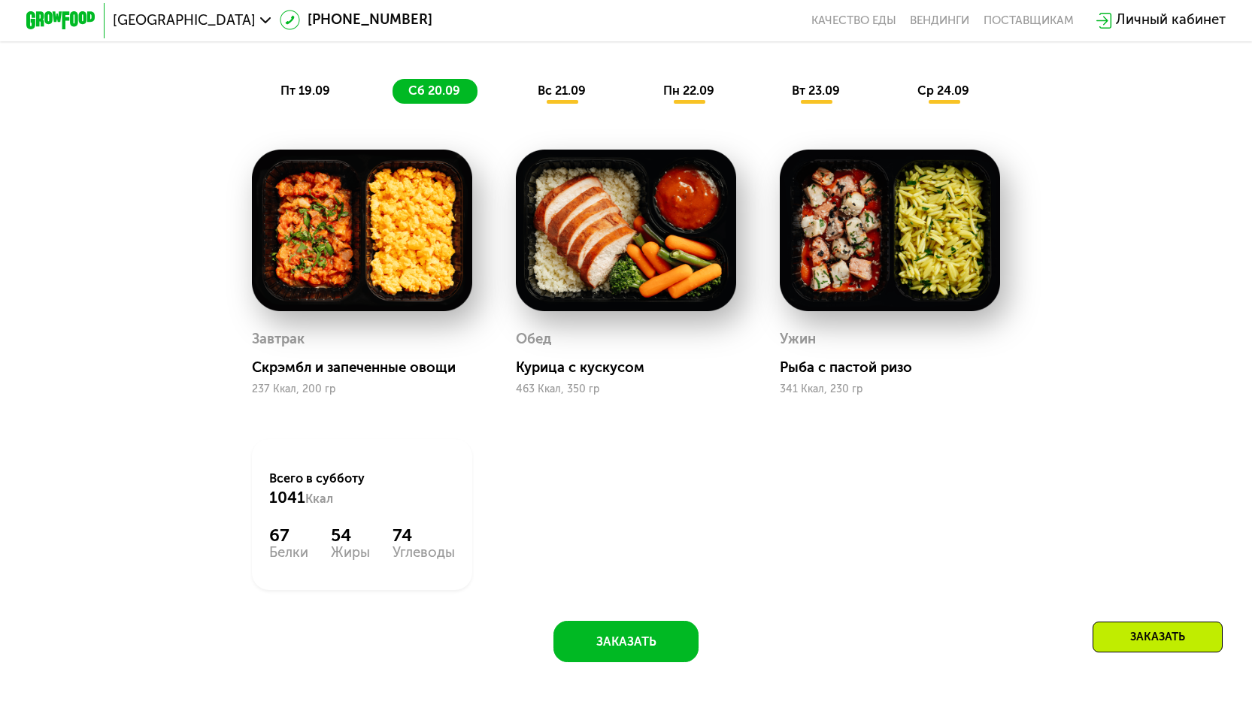
scroll to position [1445, 0]
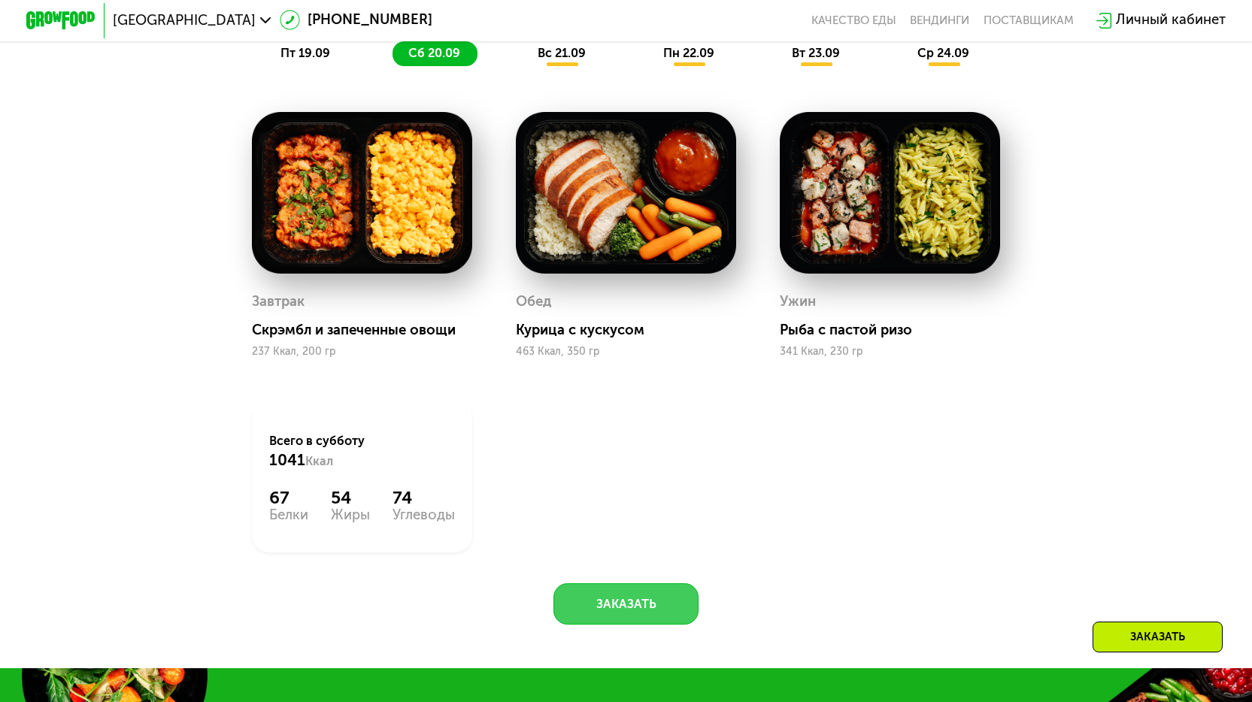
click at [631, 611] on button "Заказать" at bounding box center [626, 605] width 145 height 42
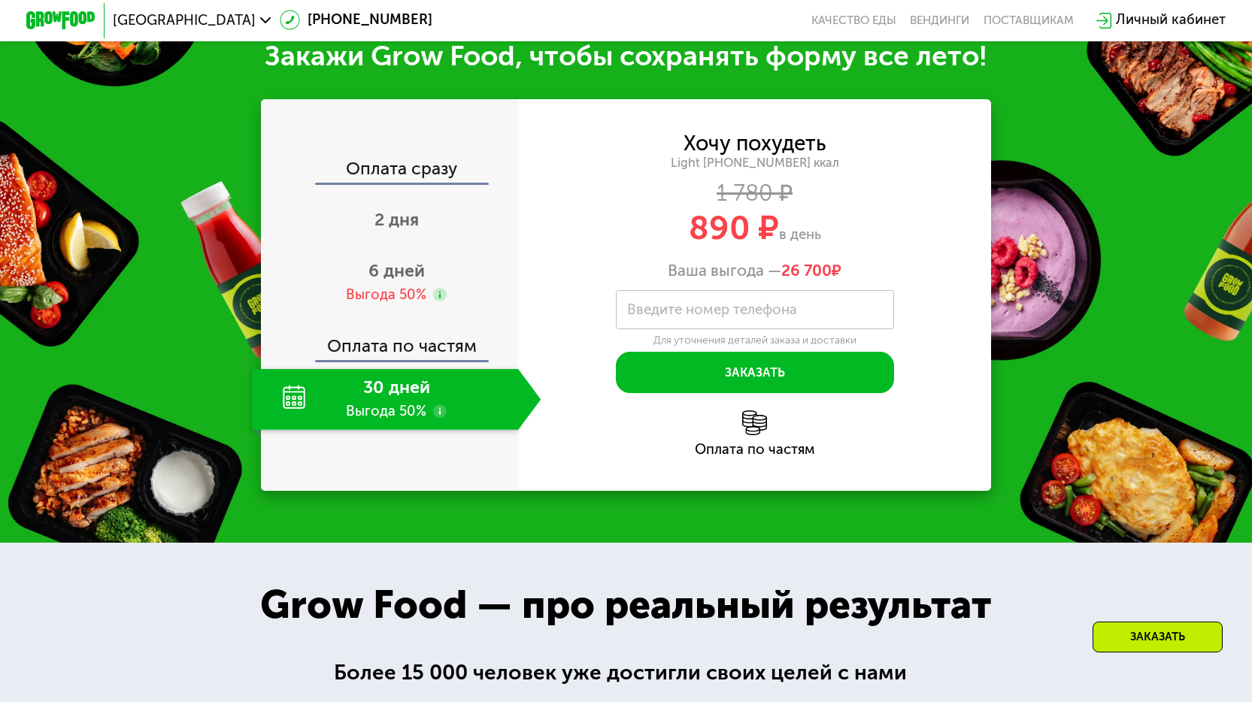
scroll to position [2128, 0]
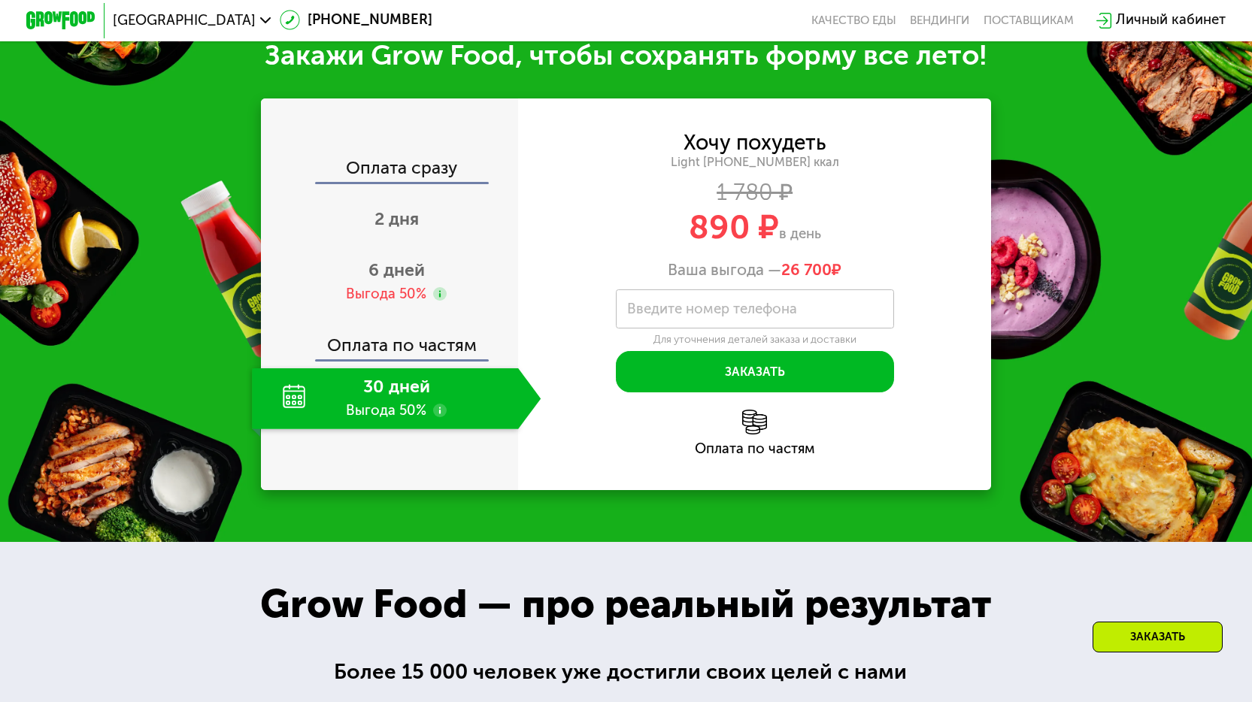
click at [439, 182] on div "Оплата сразу" at bounding box center [390, 170] width 256 height 23
click at [397, 278] on span "6 дней" at bounding box center [397, 269] width 56 height 21
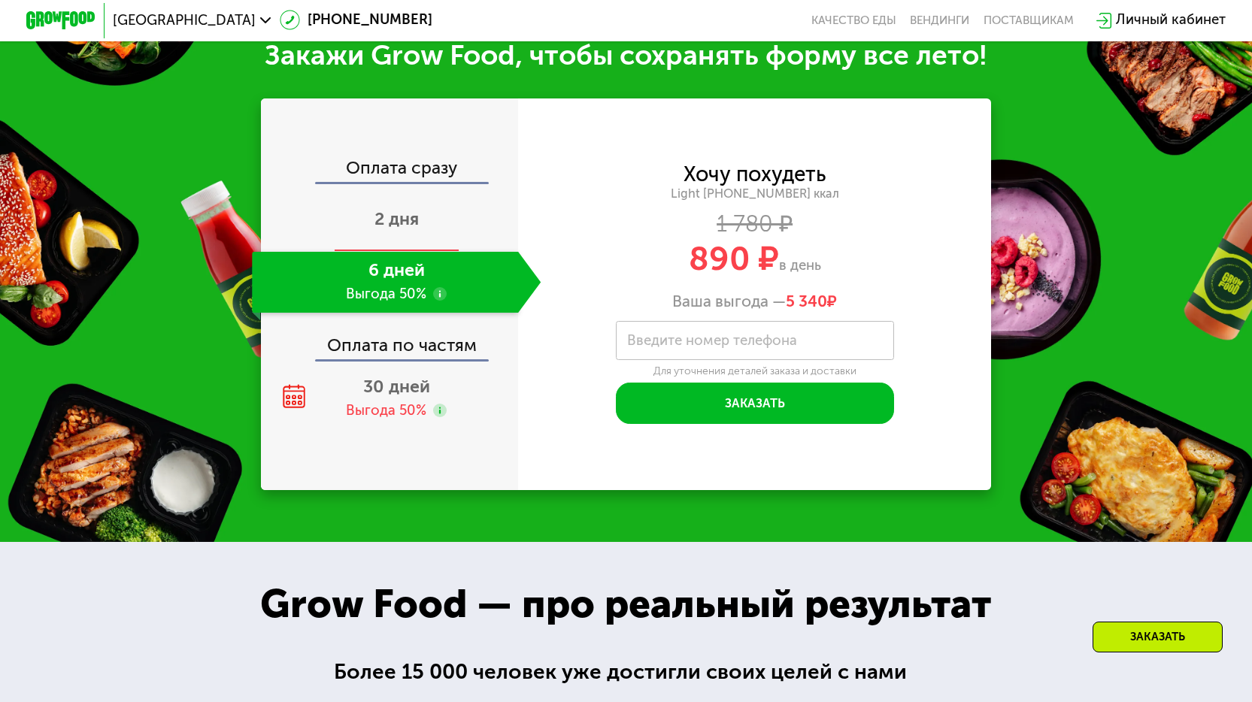
click at [405, 229] on span "2 дня" at bounding box center [397, 218] width 44 height 21
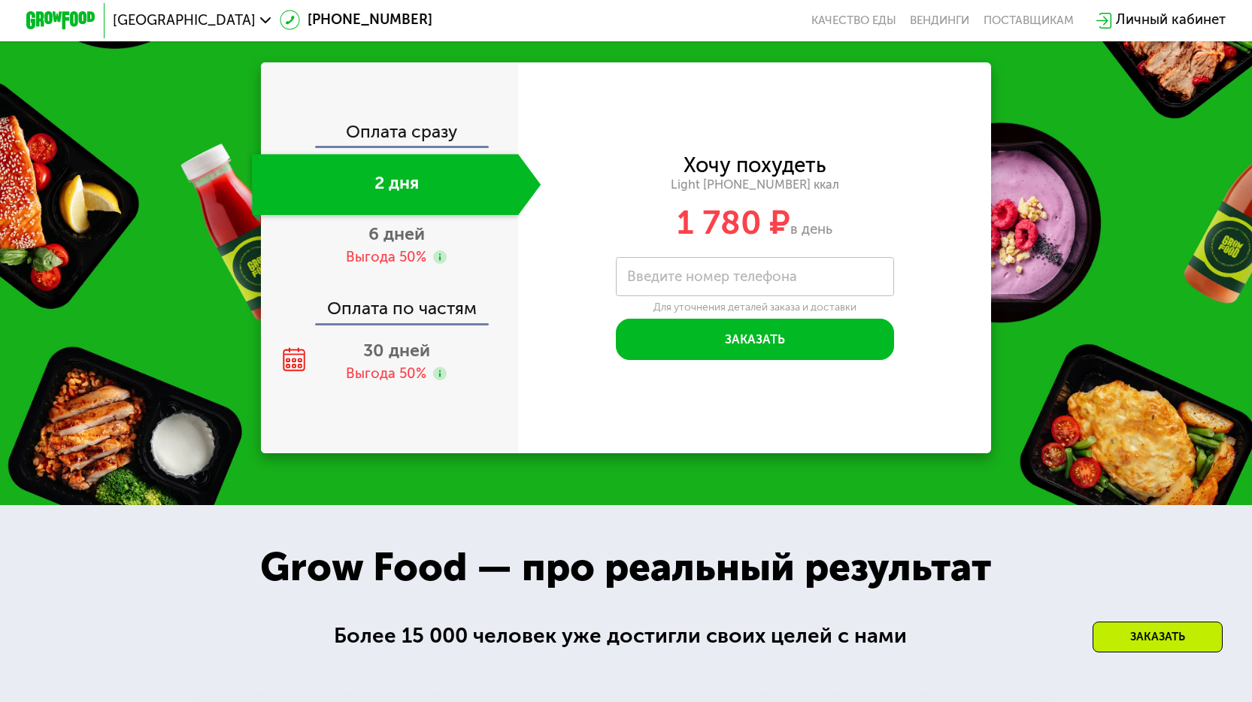
scroll to position [2083, 0]
